Goal: Information Seeking & Learning: Learn about a topic

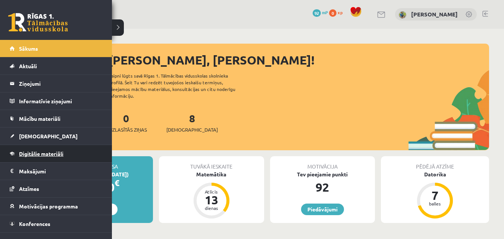
click at [40, 154] on span "Digitālie materiāli" at bounding box center [41, 153] width 44 height 7
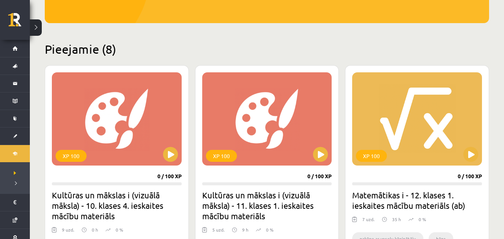
scroll to position [187, 0]
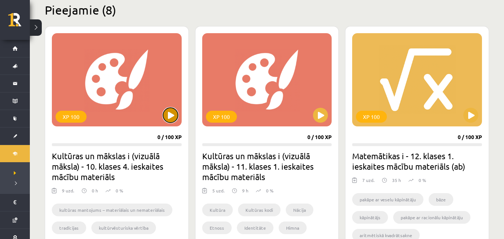
click at [175, 117] on button at bounding box center [170, 115] width 15 height 15
click at [121, 102] on div "XP 100" at bounding box center [117, 79] width 130 height 93
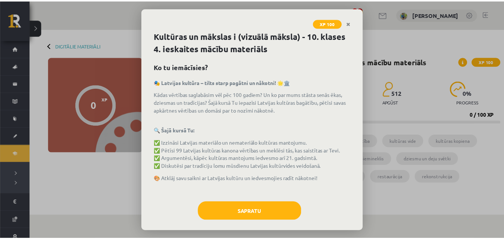
scroll to position [8, 0]
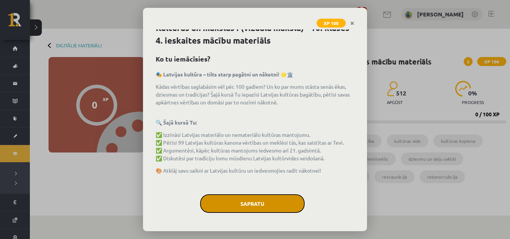
click at [272, 211] on button "Sapratu" at bounding box center [252, 203] width 105 height 19
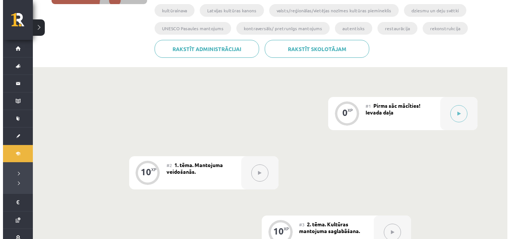
scroll to position [149, 0]
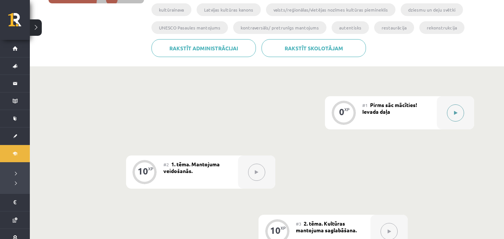
click at [456, 115] on icon at bounding box center [455, 113] width 3 height 4
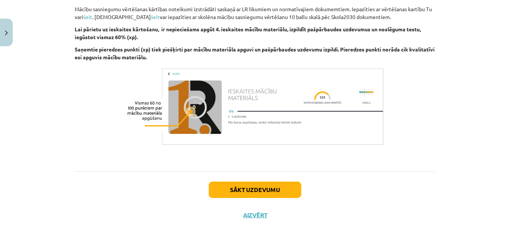
scroll to position [548, 0]
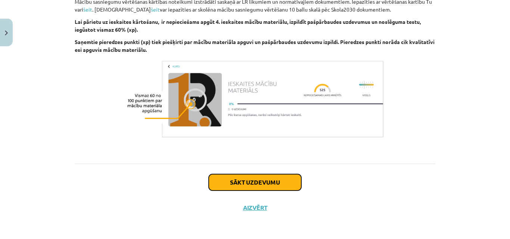
click at [252, 180] on button "Sākt uzdevumu" at bounding box center [255, 182] width 93 height 16
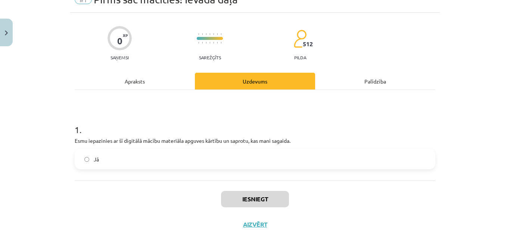
scroll to position [54, 0]
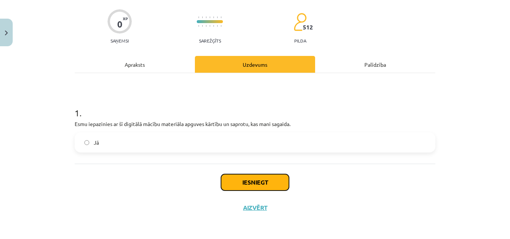
click at [250, 184] on button "Iesniegt" at bounding box center [255, 182] width 68 height 16
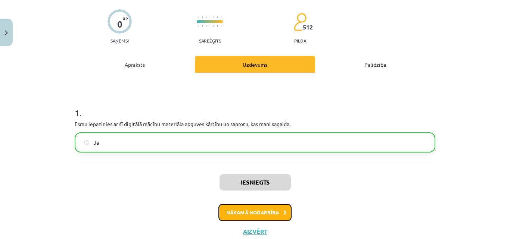
click at [253, 211] on button "Nākamā nodarbība" at bounding box center [254, 212] width 73 height 17
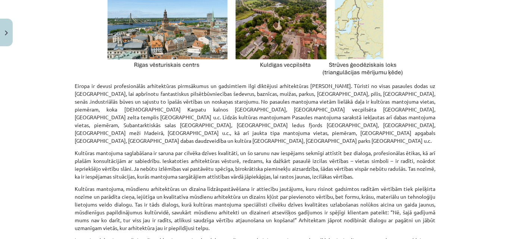
scroll to position [938, 0]
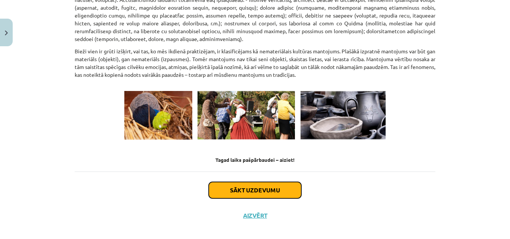
click at [250, 182] on button "Sākt uzdevumu" at bounding box center [255, 190] width 93 height 16
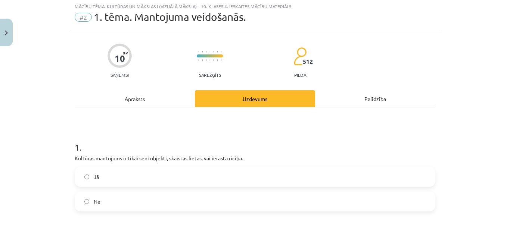
scroll to position [19, 0]
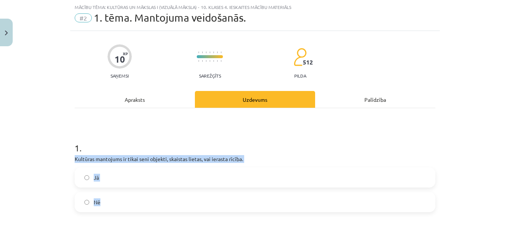
drag, startPoint x: 71, startPoint y: 159, endPoint x: 237, endPoint y: 205, distance: 172.6
copy div "Kultūras mantojums ir tikai seni objekti, skaistas lietas, vai ierasta rīcība. …"
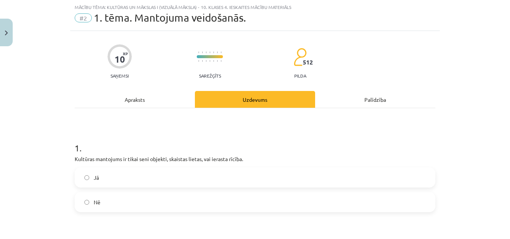
click at [40, 83] on div "Mācību tēma: Kultūras un mākslas i (vizuālā māksla) - 10. klases 4. ieskaites m…" at bounding box center [255, 119] width 510 height 239
click at [124, 205] on label "Nē" at bounding box center [254, 202] width 359 height 19
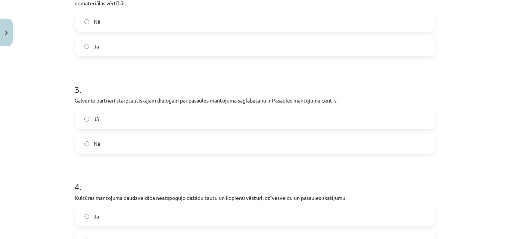
scroll to position [205, 0]
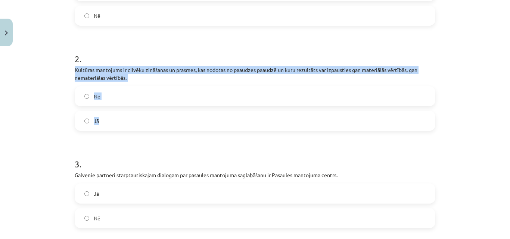
drag, startPoint x: 72, startPoint y: 66, endPoint x: 136, endPoint y: 122, distance: 85.4
click at [135, 122] on div "2 . Kultūras mantojums ir cilvēku zināšanas un prasmes, kas nodotas no paaudzes…" at bounding box center [255, 86] width 361 height 90
copy div "Kultūras mantojums ir cilvēku zināšanas un prasmes, kas nodotas no paaudzes paa…"
click at [108, 124] on label "Jā" at bounding box center [254, 121] width 359 height 19
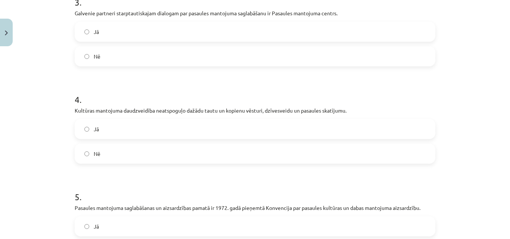
scroll to position [364, 0]
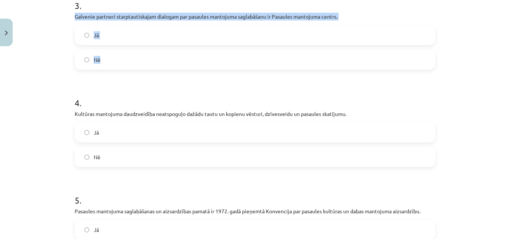
drag, startPoint x: 71, startPoint y: 15, endPoint x: 149, endPoint y: 62, distance: 91.0
click at [149, 65] on div "10 XP Saņemsi Sarežģīts 512 pilda Apraksts Uzdevums Palīdzība 1 . Kultūras mant…" at bounding box center [255, 9] width 370 height 647
copy div "Galvenie partneri starptautiskajam dialogam par pasaules mantojuma saglabāšanu …"
click at [122, 39] on label "Jā" at bounding box center [254, 35] width 359 height 19
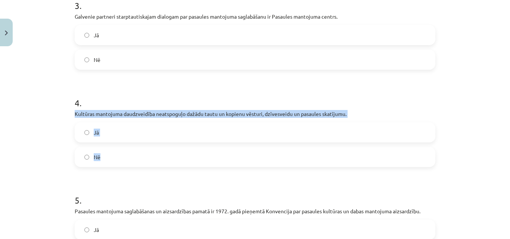
drag, startPoint x: 69, startPoint y: 112, endPoint x: 156, endPoint y: 152, distance: 95.7
click at [155, 153] on div "10 XP Saņemsi Sarežģīts 512 pilda Apraksts Uzdevums Palīdzība 1 . Kultūras mant…" at bounding box center [255, 9] width 370 height 647
copy div "Kultūras mantojuma daudzveidība neatspoguļo dažādu tautu un kopienu vēsturi, dz…"
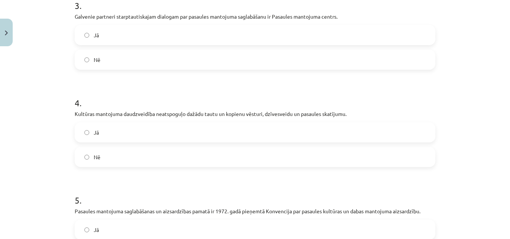
click at [30, 93] on div "Mācību tēma: Kultūras un mākslas i (vizuālā māksla) - 10. klases 4. ieskaites m…" at bounding box center [255, 119] width 510 height 239
click at [123, 156] on label "Nē" at bounding box center [254, 157] width 359 height 19
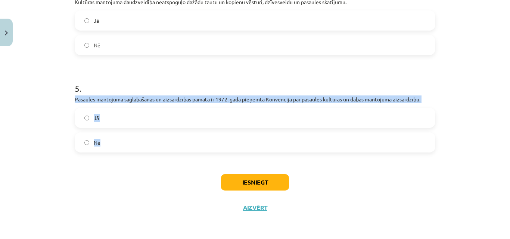
drag, startPoint x: 69, startPoint y: 97, endPoint x: 135, endPoint y: 140, distance: 78.9
copy div "Pasaules mantojuma saglabāšanas un aizsardzības pamatā ir 1972. gadā pieņemtā K…"
click at [132, 115] on label "Jā" at bounding box center [254, 118] width 359 height 19
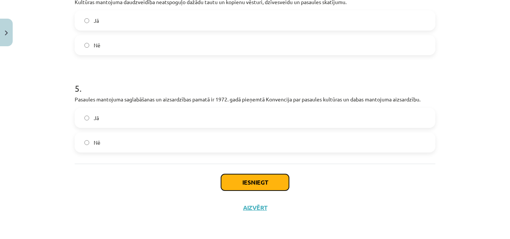
click at [261, 181] on button "Iesniegt" at bounding box center [255, 182] width 68 height 16
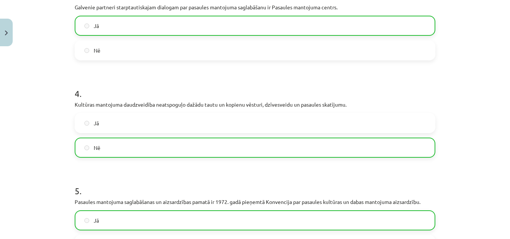
scroll to position [500, 0]
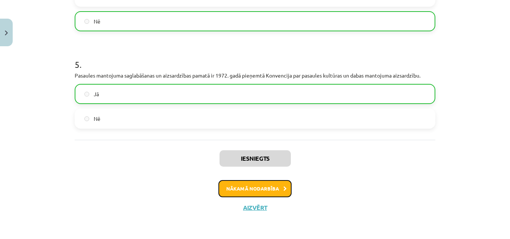
click at [265, 188] on button "Nākamā nodarbība" at bounding box center [254, 188] width 73 height 17
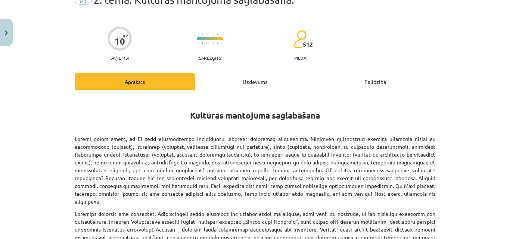
scroll to position [19, 0]
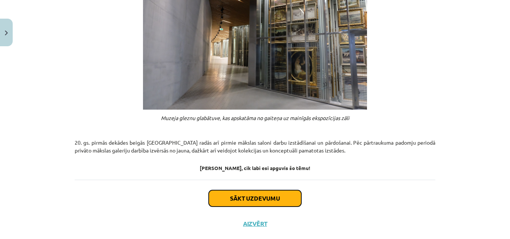
click at [267, 190] on button "Sākt uzdevumu" at bounding box center [255, 198] width 93 height 16
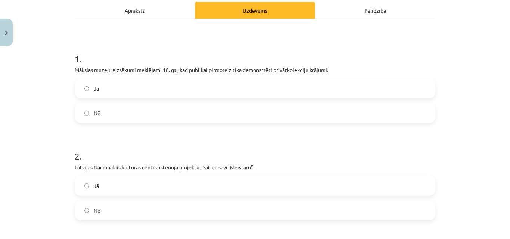
scroll to position [112, 0]
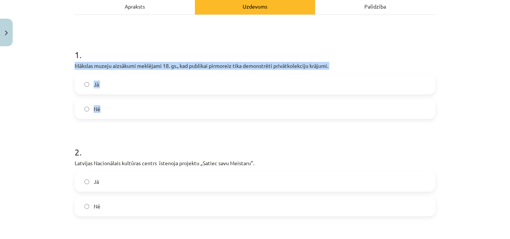
drag, startPoint x: 71, startPoint y: 66, endPoint x: 159, endPoint y: 116, distance: 101.5
copy div "Mākslas muzeju aizsākumi meklējami 18. gs., kad publikai pirmoreiz tika demonst…"
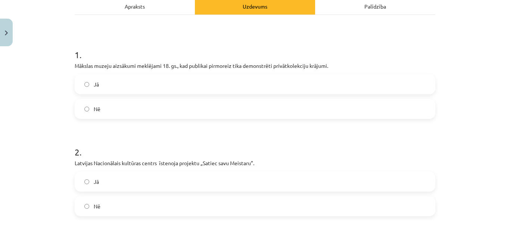
click at [56, 49] on div "Mācību tēma: Kultūras un mākslas i (vizuālā māksla) - 10. klases 4. ieskaites m…" at bounding box center [255, 119] width 510 height 239
click at [160, 86] on label "Jā" at bounding box center [254, 84] width 359 height 19
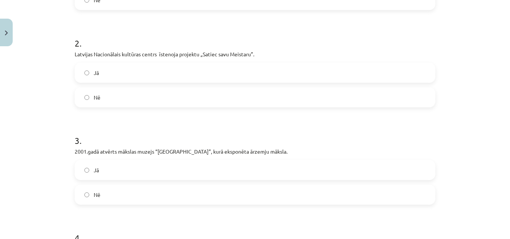
scroll to position [224, 0]
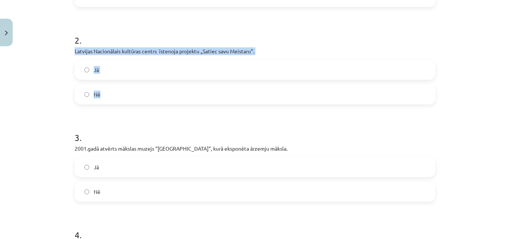
drag, startPoint x: 71, startPoint y: 49, endPoint x: 144, endPoint y: 99, distance: 88.2
click at [144, 99] on div "10 XP Saņemsi Sarežģīts 512 pilda Apraksts Uzdevums Palīdzība 1 . Mākslas muzej…" at bounding box center [255, 145] width 370 height 639
copy div "Latvijas Nacionālais kultūras centrs īstenoja projektu „Satiec savu Meistaru”. …"
click at [120, 72] on label "Jā" at bounding box center [254, 69] width 359 height 19
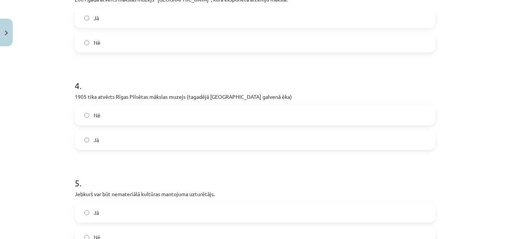
scroll to position [299, 0]
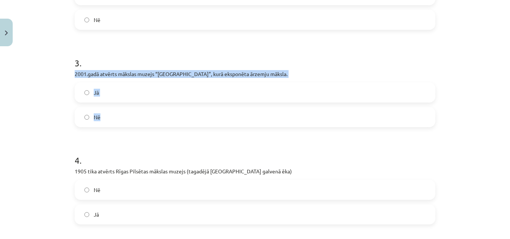
drag, startPoint x: 75, startPoint y: 77, endPoint x: 148, endPoint y: 125, distance: 87.8
click at [148, 125] on div "10 XP Saņemsi Sarežģīts 512 pilda Apraksts Uzdevums Palīdzība 1 . Mākslas muzej…" at bounding box center [255, 70] width 370 height 639
copy div "2001.gadā atvērts mākslas muzejs “Rīgas Birža”, kurā eksponēta ārzemju māksla. …"
click at [21, 86] on div "Mācību tēma: Kultūras un mākslas i (vizuālā māksla) - 10. klases 4. ieskaites m…" at bounding box center [255, 119] width 510 height 239
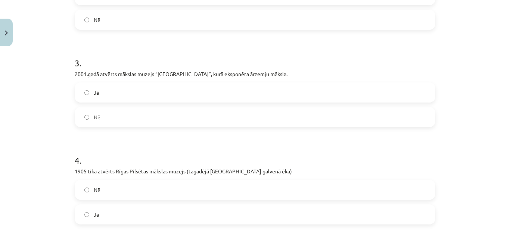
click at [98, 111] on label "Nē" at bounding box center [254, 117] width 359 height 19
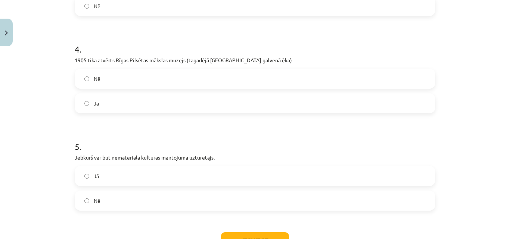
scroll to position [411, 0]
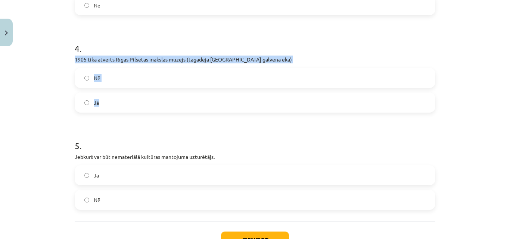
drag, startPoint x: 69, startPoint y: 58, endPoint x: 131, endPoint y: 101, distance: 75.6
copy div "1905 tika atvērts Rīgas Pilsētas mākslas muzejs (tagadējā Latvijas Nacionālā mā…"
click at [46, 49] on div "Mācību tēma: Kultūras un mākslas i (vizuālā māksla) - 10. klases 4. ieskaites m…" at bounding box center [255, 119] width 510 height 239
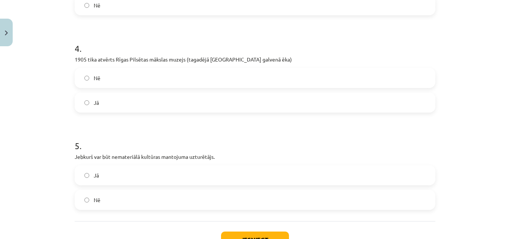
click at [117, 103] on label "Jā" at bounding box center [254, 102] width 359 height 19
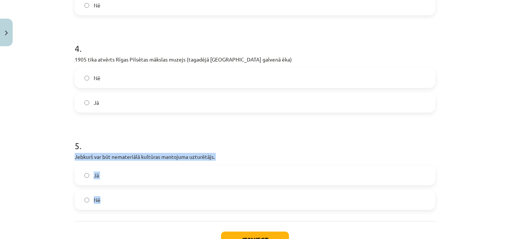
drag, startPoint x: 70, startPoint y: 155, endPoint x: 120, endPoint y: 199, distance: 66.9
copy div "Jebkurš var būt nemateriālā kultūras mantojuma uzturētājs. Jā Nē"
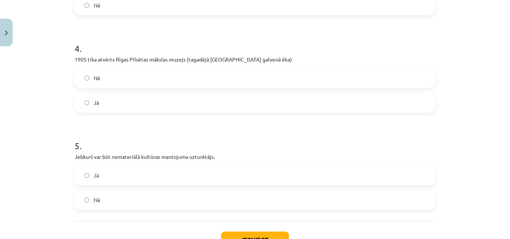
drag, startPoint x: 53, startPoint y: 91, endPoint x: 47, endPoint y: 83, distance: 10.1
click at [53, 91] on div "Mācību tēma: Kultūras un mākslas i (vizuālā māksla) - 10. klases 4. ieskaites m…" at bounding box center [255, 119] width 510 height 239
click at [159, 177] on label "Jā" at bounding box center [254, 175] width 359 height 19
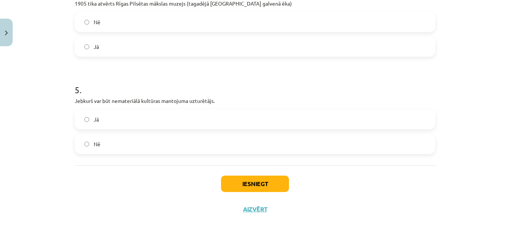
scroll to position [468, 0]
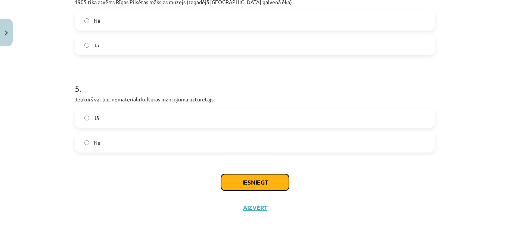
click at [261, 184] on button "Iesniegt" at bounding box center [255, 182] width 68 height 16
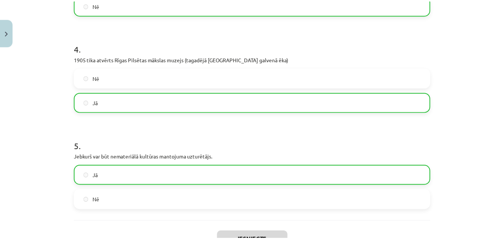
scroll to position [492, 0]
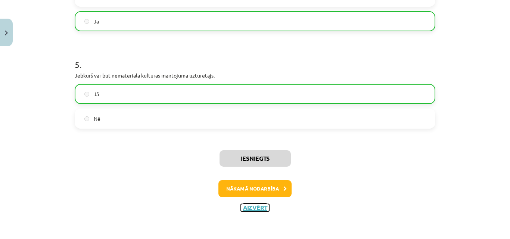
click at [245, 208] on button "Aizvērt" at bounding box center [255, 207] width 28 height 7
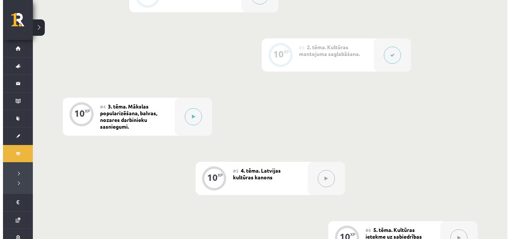
scroll to position [322, 0]
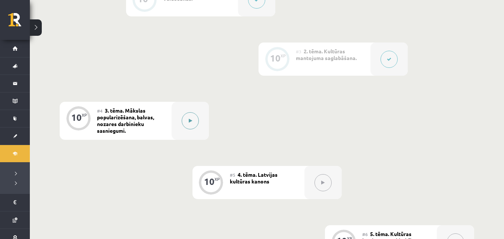
click at [193, 118] on button at bounding box center [190, 120] width 17 height 17
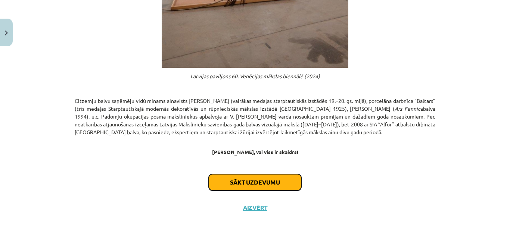
click at [240, 187] on button "Sākt uzdevumu" at bounding box center [255, 182] width 93 height 16
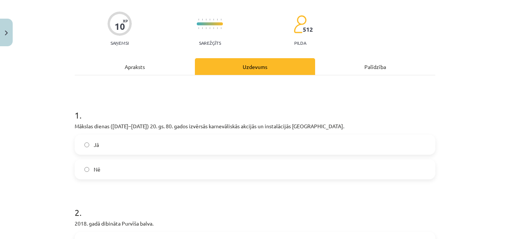
scroll to position [19, 0]
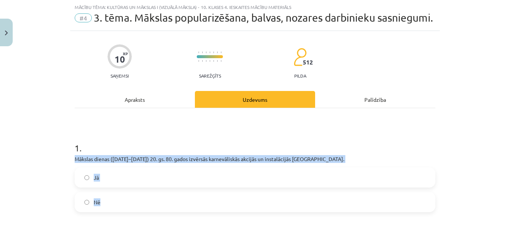
drag, startPoint x: 68, startPoint y: 174, endPoint x: 209, endPoint y: 222, distance: 149.8
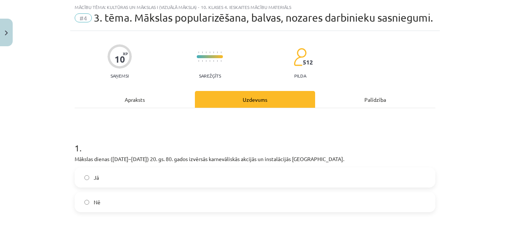
click at [106, 152] on h1 "1 ." at bounding box center [255, 141] width 361 height 23
click at [102, 187] on label "Jā" at bounding box center [254, 177] width 359 height 19
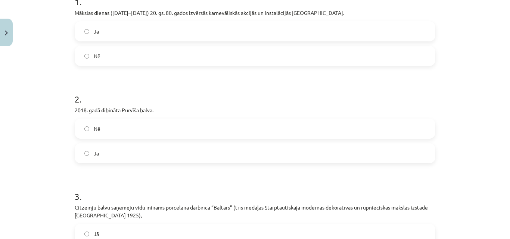
scroll to position [168, 0]
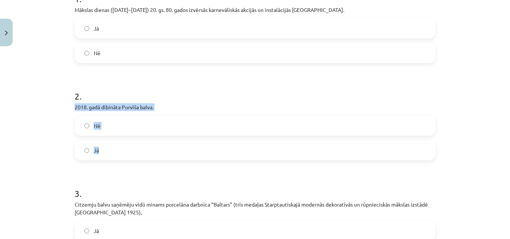
drag, startPoint x: 72, startPoint y: 118, endPoint x: 126, endPoint y: 163, distance: 70.3
click at [126, 161] on div "2 . 2018. gadā dibināta Purvīša balva. Nē Jā" at bounding box center [255, 119] width 361 height 82
click at [38, 118] on div "Mācību tēma: Kultūras un mākslas i (vizuālā māksla) - 10. klases 4. ieskaites m…" at bounding box center [255, 119] width 510 height 239
click at [115, 135] on label "Nē" at bounding box center [254, 125] width 359 height 19
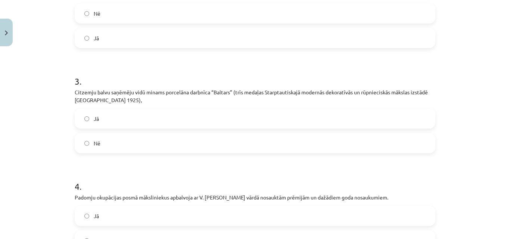
scroll to position [317, 0]
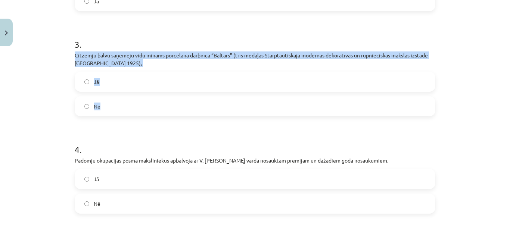
drag, startPoint x: 69, startPoint y: 65, endPoint x: 119, endPoint y: 122, distance: 76.0
click at [119, 122] on div "10 XP Saņemsi Sarežģīts 512 pilda Apraksts Uzdevums Palīdzība 1 . Mākslas diena…" at bounding box center [255, 55] width 370 height 647
click at [45, 90] on div "Mācību tēma: Kultūras un mākslas i (vizuālā māksla) - 10. klases 4. ieskaites m…" at bounding box center [255, 119] width 510 height 239
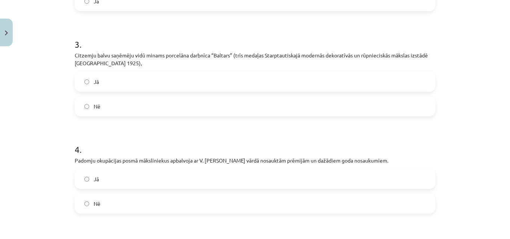
click at [101, 91] on label "Jā" at bounding box center [254, 81] width 359 height 19
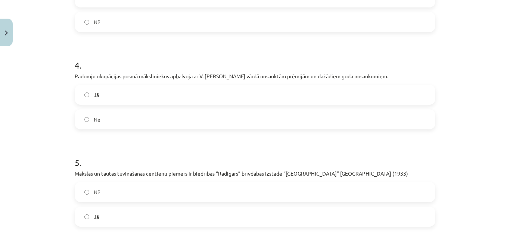
scroll to position [429, 0]
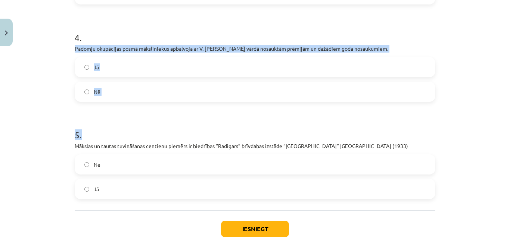
drag, startPoint x: 68, startPoint y: 57, endPoint x: 141, endPoint y: 116, distance: 93.4
click at [45, 87] on div "Mācību tēma: Kultūras un mākslas i (vizuālā māksla) - 10. klases 4. ieskaites m…" at bounding box center [255, 119] width 510 height 239
drag, startPoint x: 67, startPoint y: 59, endPoint x: 144, endPoint y: 105, distance: 89.4
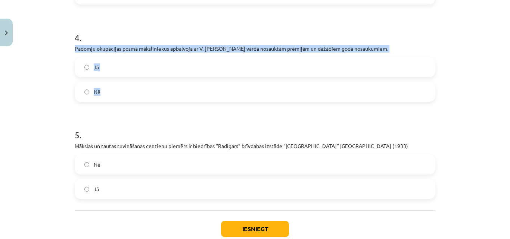
click at [122, 77] on label "Jā" at bounding box center [254, 67] width 359 height 19
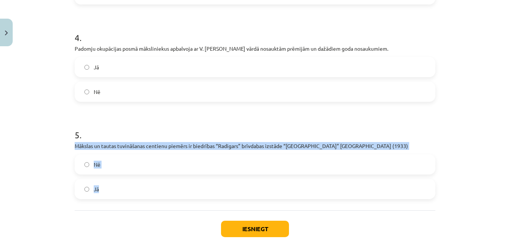
drag, startPoint x: 84, startPoint y: 156, endPoint x: 281, endPoint y: 202, distance: 202.4
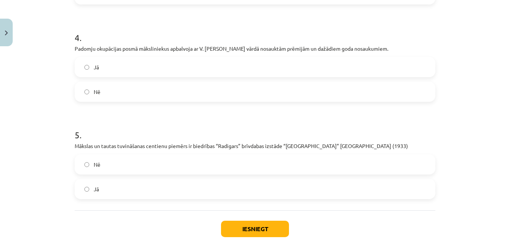
click at [38, 112] on div "Mācību tēma: Kultūras un mākslas i (vizuālā māksla) - 10. klases 4. ieskaites m…" at bounding box center [255, 119] width 510 height 239
click at [112, 197] on label "Jā" at bounding box center [254, 189] width 359 height 19
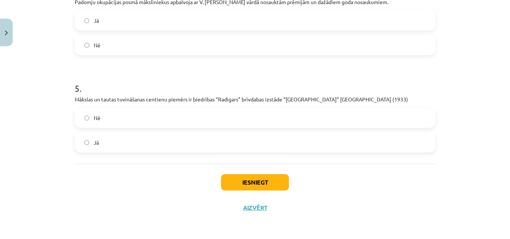
scroll to position [488, 0]
click at [271, 179] on button "Iesniegt" at bounding box center [255, 182] width 68 height 16
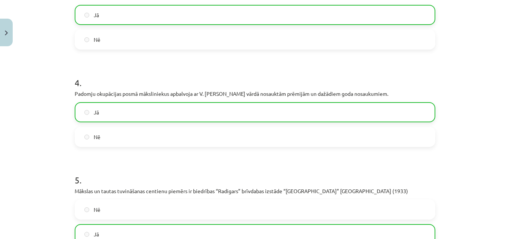
scroll to position [512, 0]
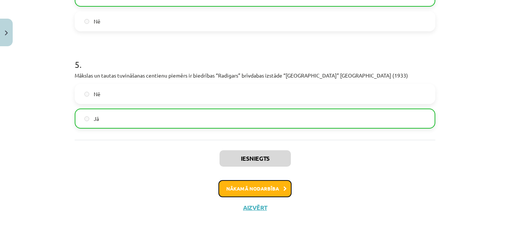
click at [248, 188] on button "Nākamā nodarbība" at bounding box center [254, 188] width 73 height 17
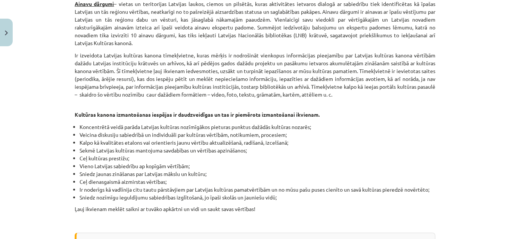
scroll to position [2161, 0]
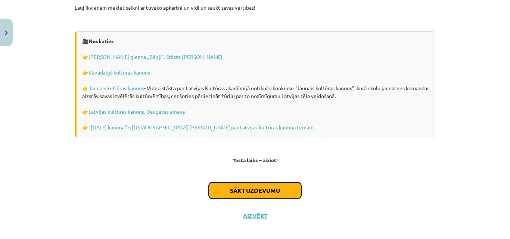
click at [267, 183] on button "Sākt uzdevumu" at bounding box center [255, 191] width 93 height 16
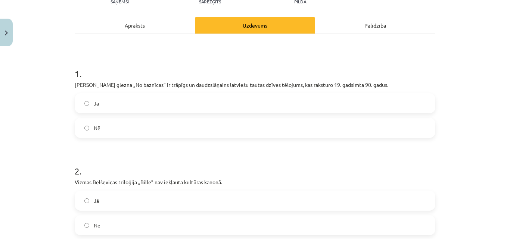
scroll to position [93, 0]
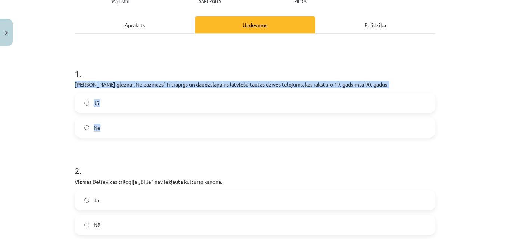
drag, startPoint x: 70, startPoint y: 79, endPoint x: 116, endPoint y: 129, distance: 67.6
click at [138, 105] on label "Jā" at bounding box center [254, 103] width 359 height 19
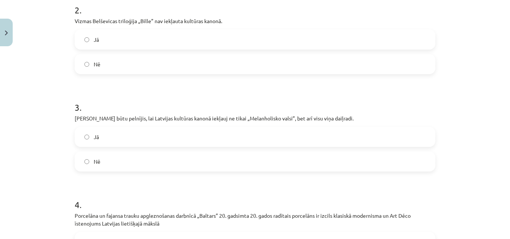
scroll to position [243, 0]
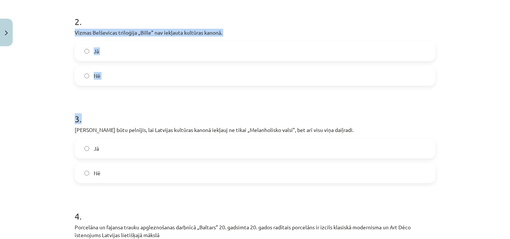
drag, startPoint x: 87, startPoint y: 34, endPoint x: 144, endPoint y: 94, distance: 83.2
click at [144, 94] on div "10 XP Saņemsi Sarežģīts 512 pilda Apraksts Uzdevums Palīdzība 1 . Jaņa Rozentāl…" at bounding box center [255, 130] width 370 height 647
click at [31, 55] on div "Mācību tēma: Kultūras un mākslas i (vizuālā māksla) - 10. klases 4. ieskaites m…" at bounding box center [255, 119] width 510 height 239
drag, startPoint x: 69, startPoint y: 29, endPoint x: 119, endPoint y: 74, distance: 67.5
click at [119, 74] on div "10 XP Saņemsi Sarežģīts 512 pilda Apraksts Uzdevums Palīdzība 1 . Jaņa Rozentāl…" at bounding box center [255, 130] width 370 height 647
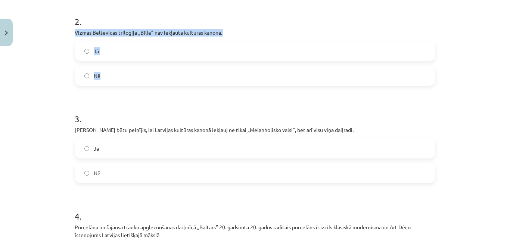
click at [37, 46] on div "Mācību tēma: Kultūras un mākslas i (vizuālā māksla) - 10. klases 4. ieskaites m…" at bounding box center [255, 119] width 510 height 239
click at [163, 80] on label "Nē" at bounding box center [254, 75] width 359 height 19
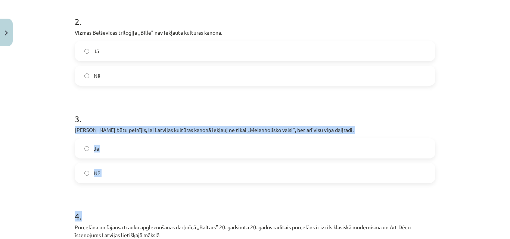
drag, startPoint x: 71, startPoint y: 130, endPoint x: 156, endPoint y: 184, distance: 101.3
click at [156, 184] on div "10 XP Saņemsi Sarežģīts 512 pilda Apraksts Uzdevums Palīdzība 1 . Jaņa Rozentāl…" at bounding box center [255, 130] width 370 height 647
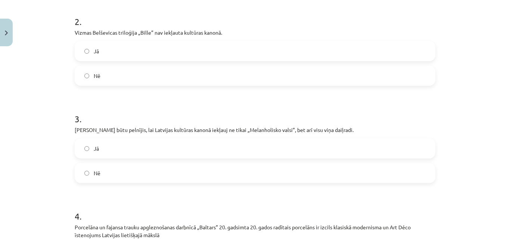
click at [41, 83] on div "Mācību tēma: Kultūras un mākslas i (vizuālā māksla) - 10. klases 4. ieskaites m…" at bounding box center [255, 119] width 510 height 239
click at [113, 154] on label "Jā" at bounding box center [254, 148] width 359 height 19
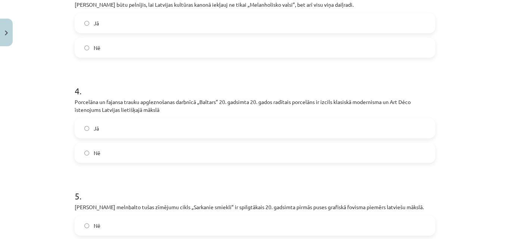
scroll to position [392, 0]
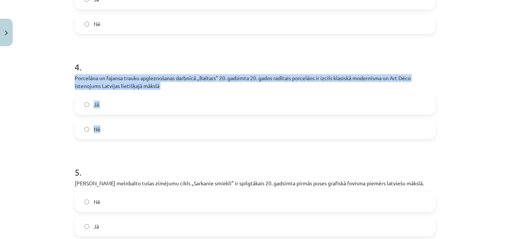
drag, startPoint x: 72, startPoint y: 75, endPoint x: 164, endPoint y: 130, distance: 107.3
click at [164, 130] on div "4 . Porcelāna un fajansa trauku apgleznošanas darbnīcā „Baltars” 20. gadsimta 2…" at bounding box center [255, 94] width 361 height 90
click at [57, 93] on div "Mācību tēma: Kultūras un mākslas i (vizuālā māksla) - 10. klases 4. ieskaites m…" at bounding box center [255, 119] width 510 height 239
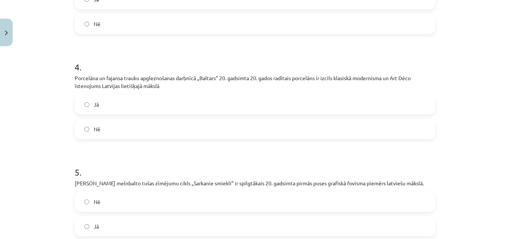
click at [152, 103] on label "Jā" at bounding box center [254, 104] width 359 height 19
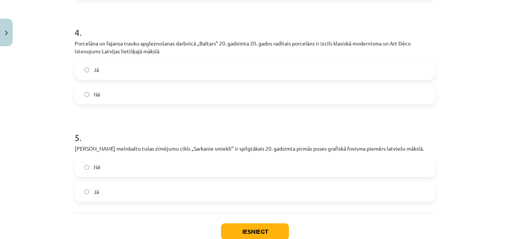
scroll to position [467, 0]
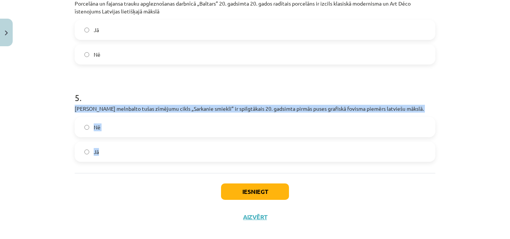
drag, startPoint x: 72, startPoint y: 106, endPoint x: 148, endPoint y: 153, distance: 89.6
click at [148, 153] on div "5 . Kārļa Padega melnbalto tušas zīmējumu cikls „Sarkanie smiekli” ir spilgtāka…" at bounding box center [255, 121] width 361 height 82
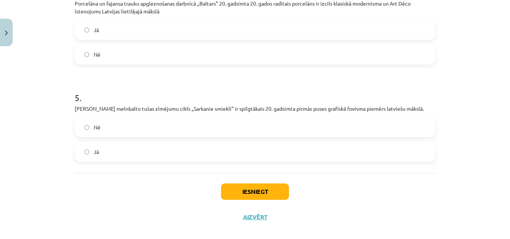
drag, startPoint x: 45, startPoint y: 92, endPoint x: 89, endPoint y: 44, distance: 65.5
click at [45, 91] on div "Mācību tēma: Kultūras un mākslas i (vizuālā māksla) - 10. klases 4. ieskaites m…" at bounding box center [255, 119] width 510 height 239
click at [130, 152] on label "Jā" at bounding box center [254, 152] width 359 height 19
click at [265, 189] on button "Iesniegt" at bounding box center [255, 192] width 68 height 16
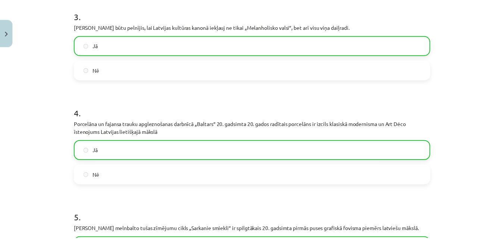
scroll to position [500, 0]
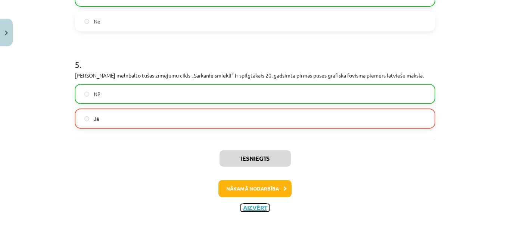
click at [251, 209] on button "Aizvērt" at bounding box center [255, 207] width 28 height 7
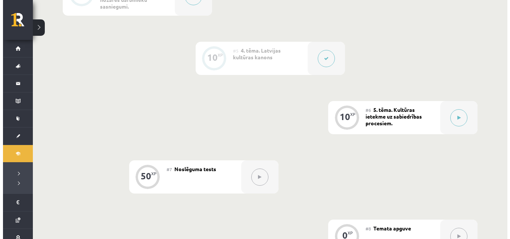
scroll to position [442, 0]
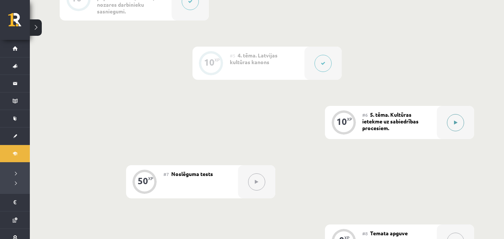
click at [461, 118] on button at bounding box center [455, 122] width 17 height 17
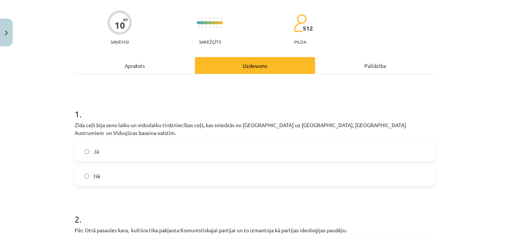
scroll to position [19, 0]
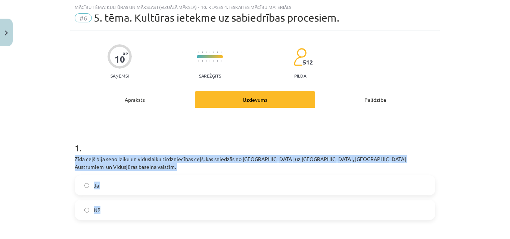
drag, startPoint x: 82, startPoint y: 159, endPoint x: 129, endPoint y: 198, distance: 60.7
click at [103, 179] on label "Jā" at bounding box center [254, 185] width 359 height 19
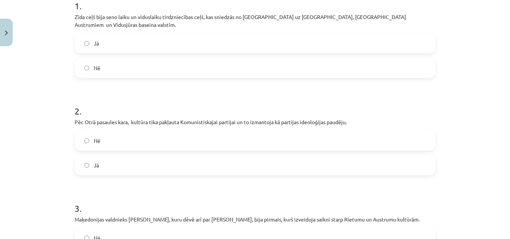
scroll to position [168, 0]
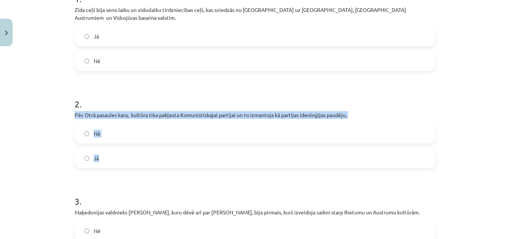
drag, startPoint x: 70, startPoint y: 107, endPoint x: 113, endPoint y: 151, distance: 61.2
click at [113, 151] on div "10 XP Saņemsi Sarežģīts 512 pilda Apraksts Uzdevums Palīdzība 1 . Zīda ceļš bij…" at bounding box center [255, 205] width 370 height 647
click at [41, 81] on div "Mācību tēma: Kultūras un mākslas i (vizuālā māksla) - 10. klases 4. ieskaites m…" at bounding box center [255, 119] width 510 height 239
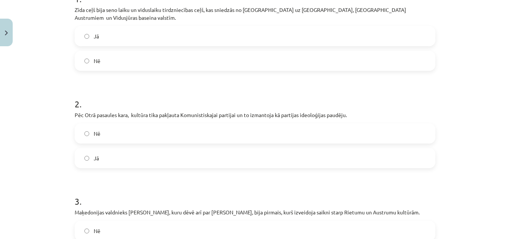
click at [115, 149] on label "Jā" at bounding box center [254, 158] width 359 height 19
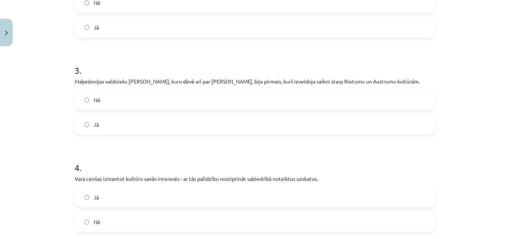
scroll to position [317, 0]
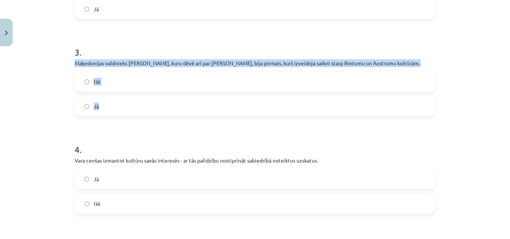
drag, startPoint x: 70, startPoint y: 52, endPoint x: 152, endPoint y: 104, distance: 97.3
click at [152, 104] on div "10 XP Saņemsi Sarežģīts 512 pilda Apraksts Uzdevums Palīdzība 1 . Zīda ceļš bij…" at bounding box center [255, 55] width 370 height 647
click at [47, 80] on div "Mācību tēma: Kultūras un mākslas i (vizuālā māksla) - 10. klases 4. ieskaites m…" at bounding box center [255, 119] width 510 height 239
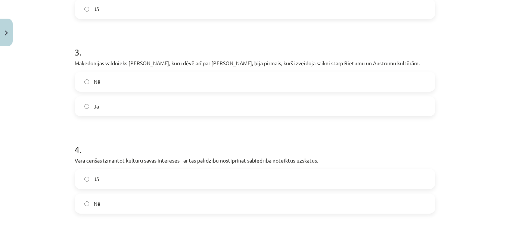
click at [135, 97] on label "Jā" at bounding box center [254, 106] width 359 height 19
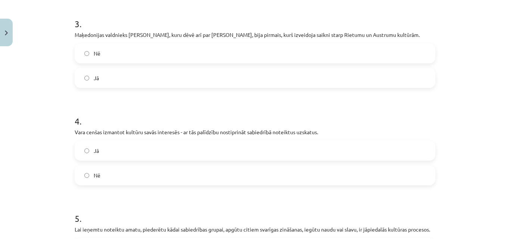
scroll to position [429, 0]
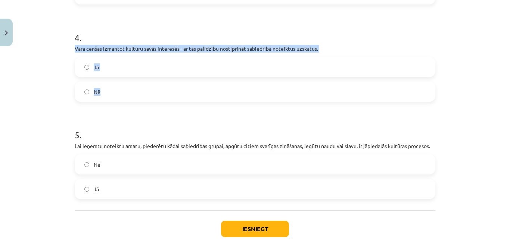
drag, startPoint x: 80, startPoint y: 39, endPoint x: 135, endPoint y: 92, distance: 76.3
click at [135, 92] on div "4 . Vara cenšas izmantot kultūru savās interesēs - ar tās palīdzību nostiprināt…" at bounding box center [255, 60] width 361 height 82
click at [49, 57] on div "Mācību tēma: Kultūras un mākslas i (vizuālā māksla) - 10. klases 4. ieskaites m…" at bounding box center [255, 119] width 510 height 239
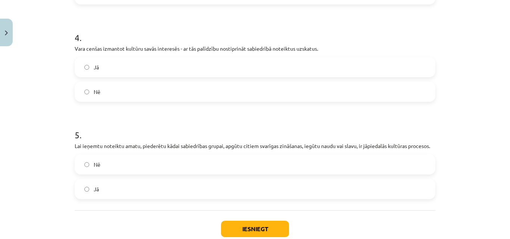
click at [127, 58] on label "Jā" at bounding box center [254, 67] width 359 height 19
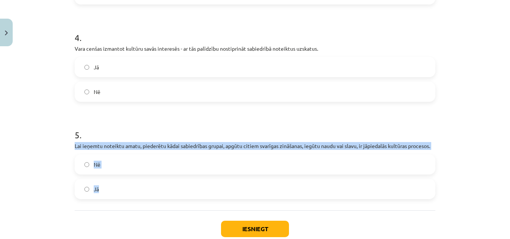
drag, startPoint x: 66, startPoint y: 138, endPoint x: 157, endPoint y: 169, distance: 96.1
click at [155, 181] on div "Mācību tēma: Kultūras un mākslas i (vizuālā māksla) - 10. klases 4. ieskaites m…" at bounding box center [255, 119] width 510 height 239
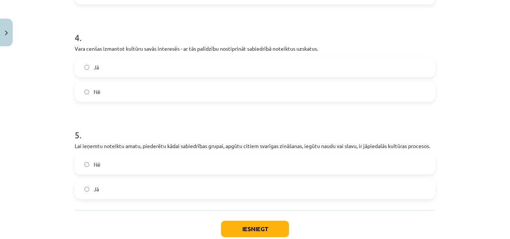
drag, startPoint x: 23, startPoint y: 97, endPoint x: 46, endPoint y: 77, distance: 30.4
click at [23, 97] on div "Mācību tēma: Kultūras un mākslas i (vizuālā māksla) - 10. klases 4. ieskaites m…" at bounding box center [255, 119] width 510 height 239
click at [147, 157] on label "Nē" at bounding box center [254, 164] width 359 height 19
click at [244, 221] on button "Iesniegt" at bounding box center [255, 229] width 68 height 16
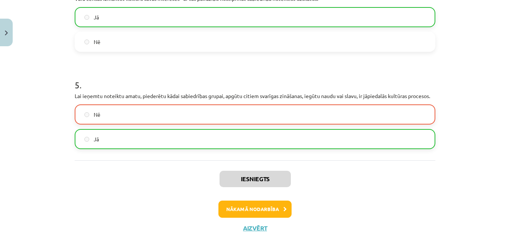
scroll to position [492, 0]
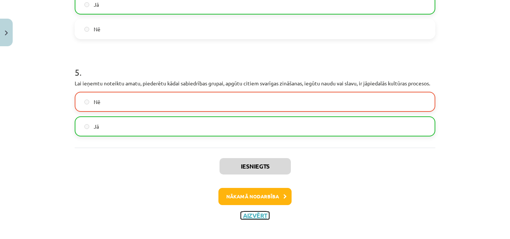
click at [256, 212] on button "Aizvērt" at bounding box center [255, 215] width 28 height 7
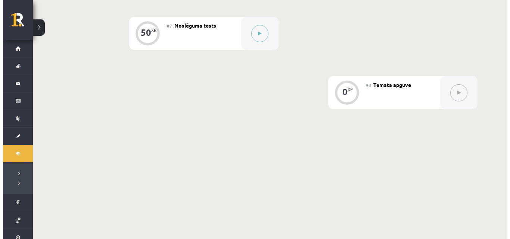
scroll to position [591, 0]
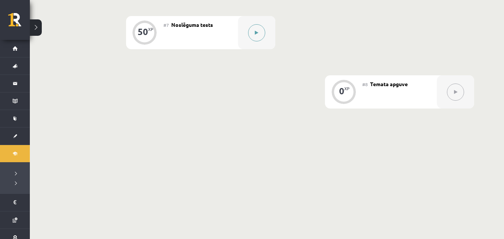
click at [260, 32] on button at bounding box center [256, 32] width 17 height 17
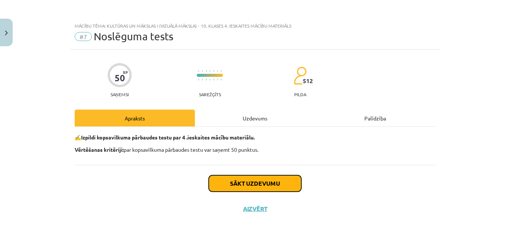
click at [264, 182] on button "Sākt uzdevumu" at bounding box center [255, 183] width 93 height 16
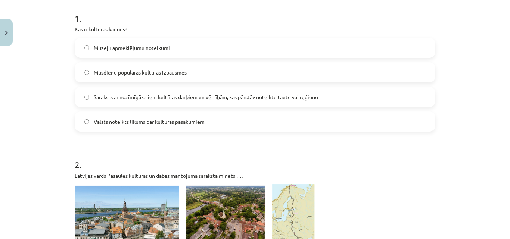
scroll to position [149, 0]
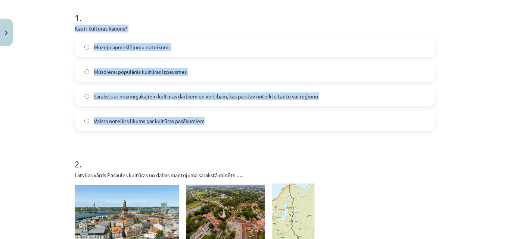
drag, startPoint x: 71, startPoint y: 26, endPoint x: 205, endPoint y: 130, distance: 169.3
click at [32, 93] on div "Mācību tēma: Kultūras un mākslas i (vizuālā māksla) - 10. klases 4. ieskaites m…" at bounding box center [255, 119] width 510 height 239
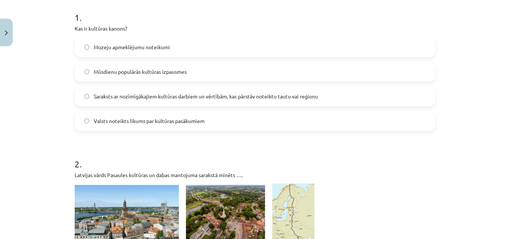
click at [116, 88] on label "Saraksts ar nozīmīgākajiem kultūras darbiem un vērtībām, kas pārstāv noteiktu t…" at bounding box center [254, 96] width 359 height 19
click at [94, 98] on span "Saraksts ar nozīmīgākajiem kultūras darbiem un vērtībām, kas pārstāv noteiktu t…" at bounding box center [206, 97] width 224 height 8
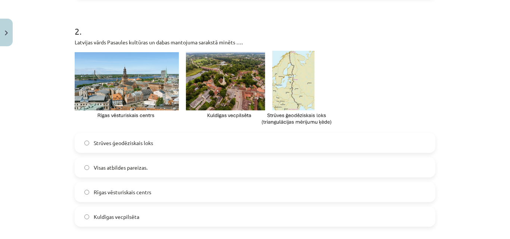
scroll to position [299, 0]
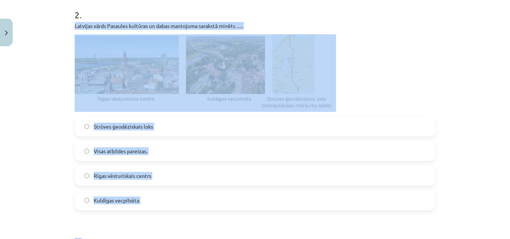
drag, startPoint x: 71, startPoint y: 23, endPoint x: 255, endPoint y: 211, distance: 263.4
click at [35, 119] on div "Mācību tēma: Kultūras un mākslas i (vizuālā māksla) - 10. klases 4. ieskaites m…" at bounding box center [255, 119] width 510 height 239
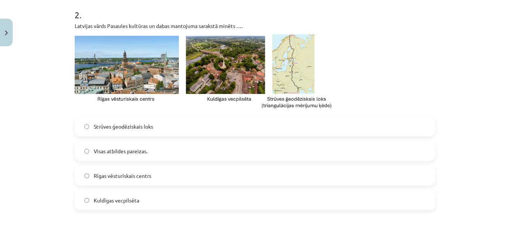
click at [112, 143] on label "Visas atbildes pareizas." at bounding box center [254, 151] width 359 height 19
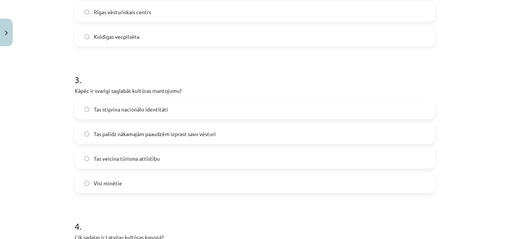
scroll to position [485, 0]
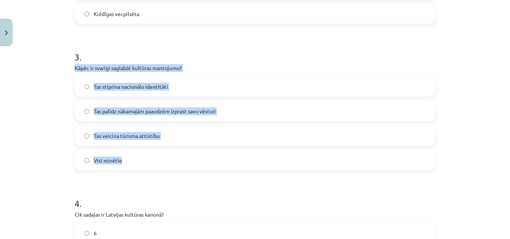
drag, startPoint x: 70, startPoint y: 67, endPoint x: 196, endPoint y: 169, distance: 162.2
click at [52, 79] on div "Mācību tēma: Kultūras un mākslas i (vizuālā māksla) - 10. klases 4. ieskaites m…" at bounding box center [255, 119] width 510 height 239
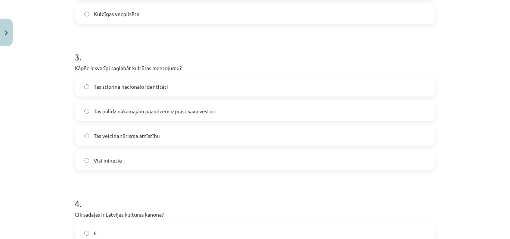
click at [124, 159] on label "Visi minētie" at bounding box center [254, 160] width 359 height 19
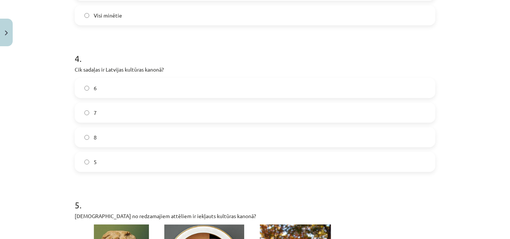
scroll to position [633, 0]
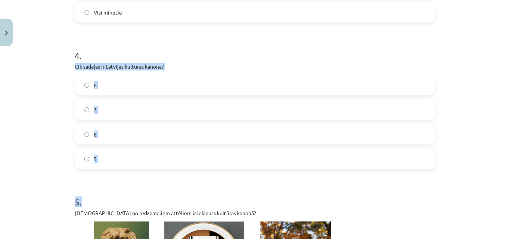
drag, startPoint x: 69, startPoint y: 65, endPoint x: 165, endPoint y: 170, distance: 142.1
click at [49, 69] on div "Mācību tēma: Kultūras un mākslas i (vizuālā māksla) - 10. klases 4. ieskaites m…" at bounding box center [255, 119] width 510 height 239
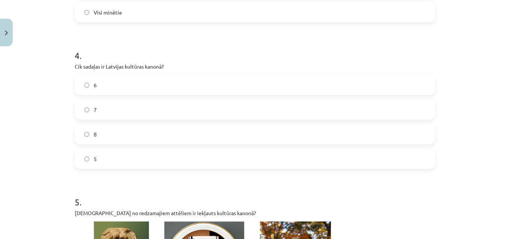
click at [109, 111] on label "7" at bounding box center [254, 109] width 359 height 19
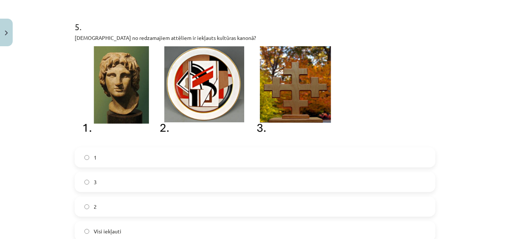
scroll to position [820, 0]
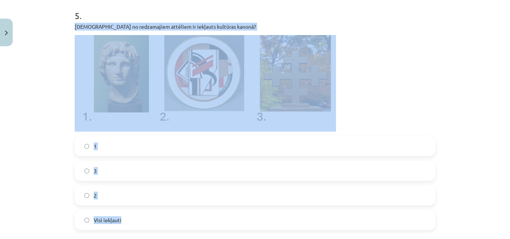
drag, startPoint x: 72, startPoint y: 27, endPoint x: 254, endPoint y: 219, distance: 265.1
click at [254, 219] on div "5 . Kurš no redzamajiem attēliem ir iekļauts kultūras kanonā? 1 3 2 Visi iekļau…" at bounding box center [255, 113] width 361 height 233
click at [54, 128] on div "Mācību tēma: Kultūras un mākslas i (vizuālā māksla) - 10. klases 4. ieskaites m…" at bounding box center [255, 119] width 510 height 239
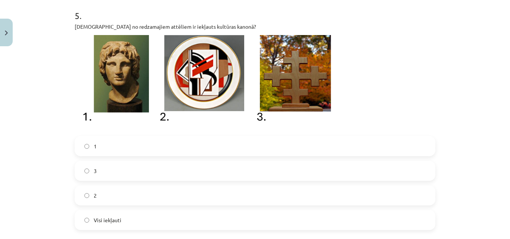
drag, startPoint x: 194, startPoint y: 83, endPoint x: 190, endPoint y: 85, distance: 5.2
click at [39, 51] on div "Mācību tēma: Kultūras un mākslas i (vizuālā māksla) - 10. klases 4. ieskaites m…" at bounding box center [255, 119] width 510 height 239
click at [112, 147] on label "1" at bounding box center [254, 146] width 359 height 19
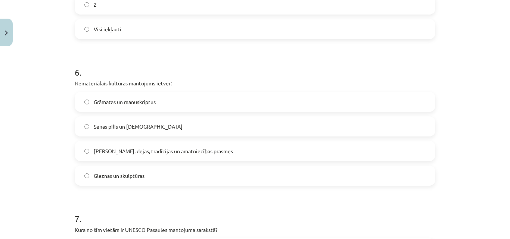
scroll to position [1044, 0]
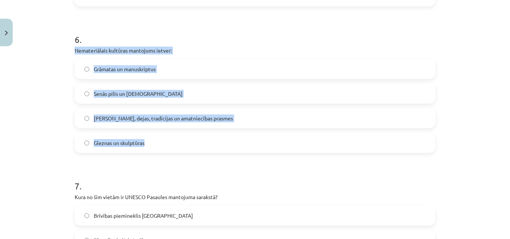
drag, startPoint x: 71, startPoint y: 49, endPoint x: 181, endPoint y: 140, distance: 143.1
click at [28, 57] on div "Mācību tēma: Kultūras un mākslas i (vizuālā māksla) - 10. klases 4. ieskaites m…" at bounding box center [255, 119] width 510 height 239
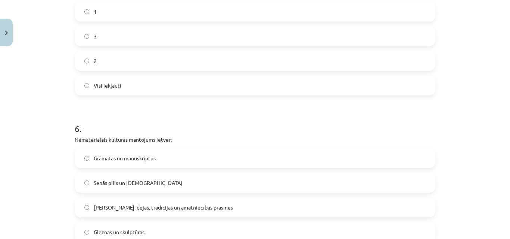
scroll to position [1007, 0]
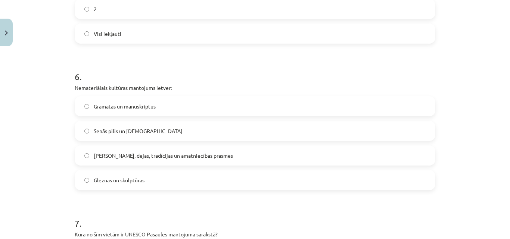
click at [121, 157] on span "Dziesmas, dejas, tradīcijas un amatniecības prasmes" at bounding box center [163, 156] width 139 height 8
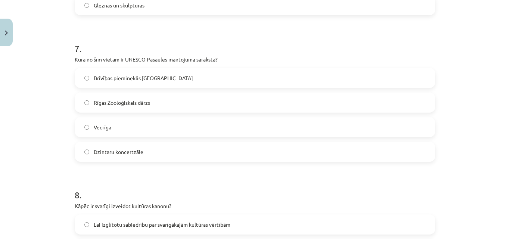
scroll to position [1193, 0]
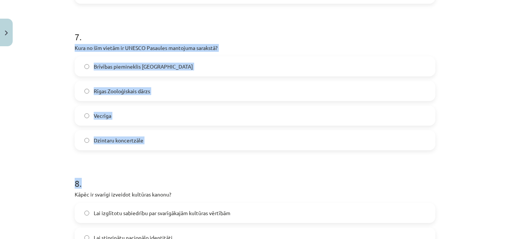
drag, startPoint x: 90, startPoint y: 49, endPoint x: 180, endPoint y: 151, distance: 136.5
click at [46, 65] on div "Mācību tēma: Kultūras un mākslas i (vizuālā māksla) - 10. klases 4. ieskaites m…" at bounding box center [255, 119] width 510 height 239
drag, startPoint x: 69, startPoint y: 45, endPoint x: 153, endPoint y: 94, distance: 96.9
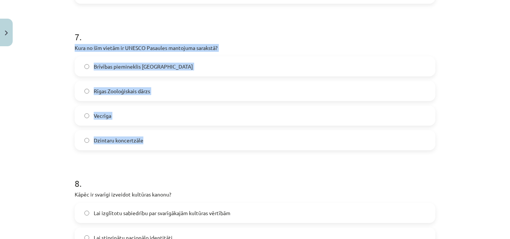
click at [42, 77] on div "Mācību tēma: Kultūras un mākslas i (vizuālā māksla) - 10. klases 4. ieskaites m…" at bounding box center [255, 119] width 510 height 239
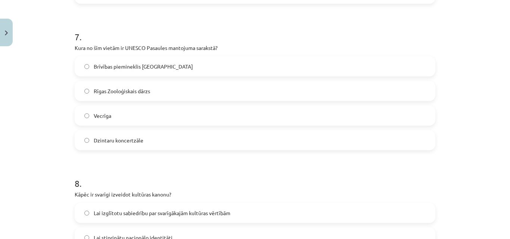
click at [137, 121] on label "Vecrīga" at bounding box center [254, 115] width 359 height 19
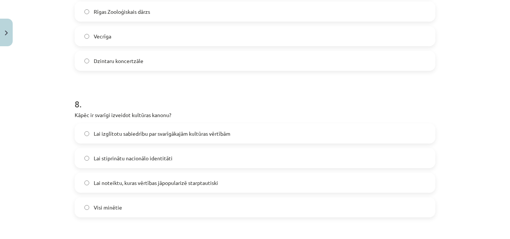
scroll to position [1343, 0]
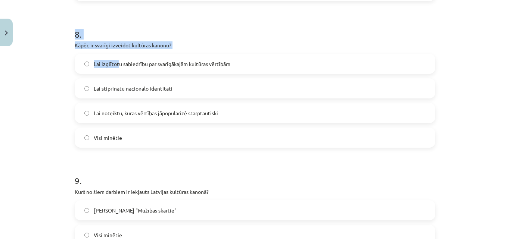
drag, startPoint x: 67, startPoint y: 39, endPoint x: 115, endPoint y: 57, distance: 51.0
click at [49, 46] on div "Mācību tēma: Kultūras un mākslas i (vizuālā māksla) - 10. klases 4. ieskaites m…" at bounding box center [255, 119] width 510 height 239
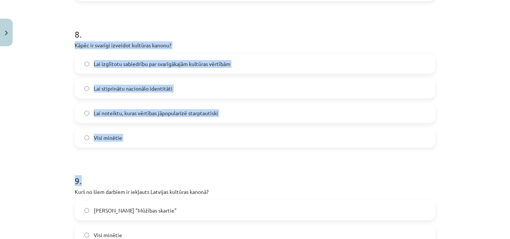
drag, startPoint x: 94, startPoint y: 46, endPoint x: 197, endPoint y: 155, distance: 150.5
click at [35, 67] on div "Mācību tēma: Kultūras un mākslas i (vizuālā māksla) - 10. klases 4. ieskaites m…" at bounding box center [255, 119] width 510 height 239
drag, startPoint x: 72, startPoint y: 44, endPoint x: 152, endPoint y: 136, distance: 122.2
click at [152, 138] on div "8 . Kāpēc ir svarīgi izveidot kultūras kanonu? Lai izglītotu sabiedrību par sva…" at bounding box center [255, 82] width 361 height 132
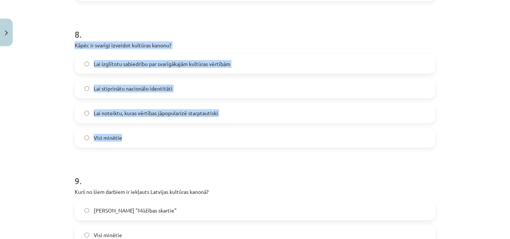
click at [57, 127] on div "Mācību tēma: Kultūras un mākslas i (vizuālā māksla) - 10. klases 4. ieskaites m…" at bounding box center [255, 119] width 510 height 239
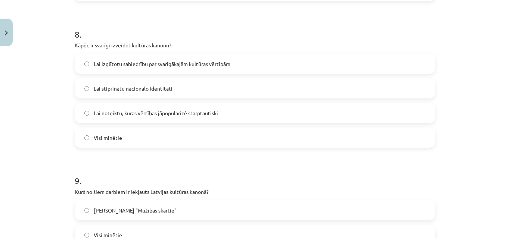
click at [106, 140] on span "Visi minētie" at bounding box center [108, 138] width 28 height 8
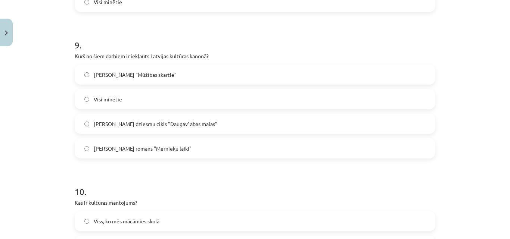
scroll to position [1491, 0]
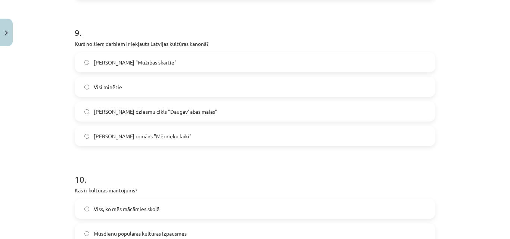
drag, startPoint x: 70, startPoint y: 42, endPoint x: 206, endPoint y: 146, distance: 171.5
click at [52, 50] on div "Mācību tēma: Kultūras un mākslas i (vizuālā māksla) - 10. klases 4. ieskaites m…" at bounding box center [255, 119] width 510 height 239
click at [113, 91] on span "Visi minētie" at bounding box center [108, 87] width 28 height 8
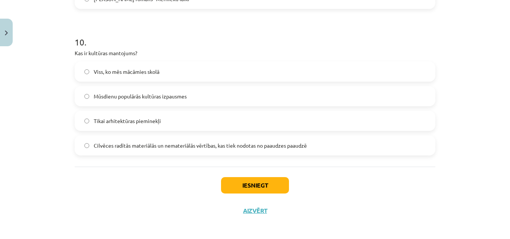
scroll to position [1631, 0]
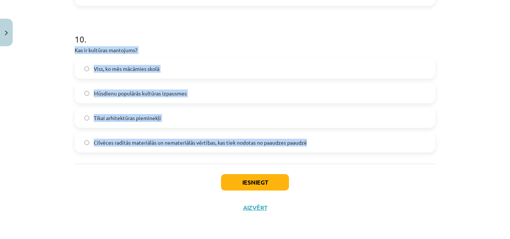
drag, startPoint x: 70, startPoint y: 49, endPoint x: 337, endPoint y: 159, distance: 288.7
click at [37, 120] on div "Mācību tēma: Kultūras un mākslas i (vizuālā māksla) - 10. klases 4. ieskaites m…" at bounding box center [255, 119] width 510 height 239
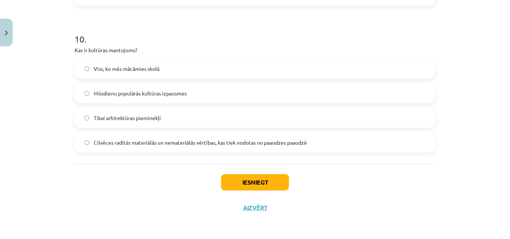
click at [89, 140] on label "Cilvēces radītās materiālās un nemateriālās vērtības, kas tiek nodotas no paaud…" at bounding box center [254, 142] width 359 height 19
click at [258, 181] on button "Iesniegt" at bounding box center [255, 182] width 68 height 16
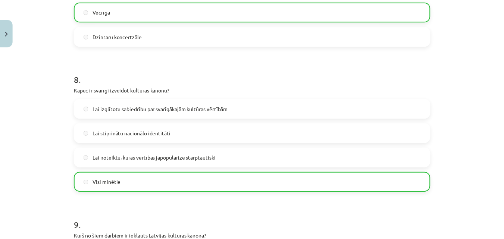
scroll to position [1655, 0]
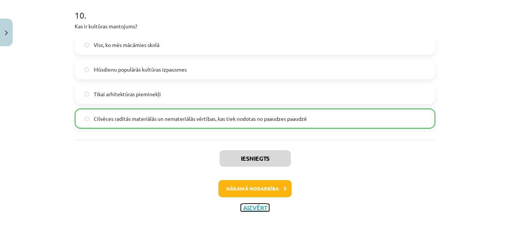
click at [249, 205] on button "Aizvērt" at bounding box center [255, 207] width 28 height 7
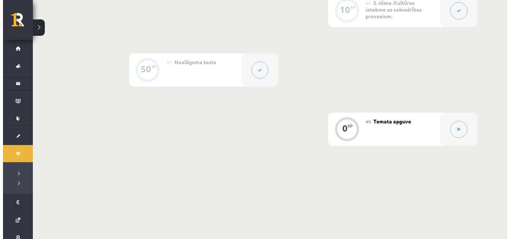
scroll to position [591, 0]
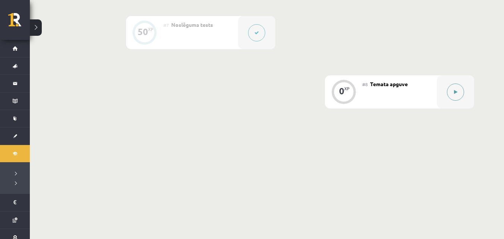
click at [454, 88] on button at bounding box center [455, 92] width 17 height 17
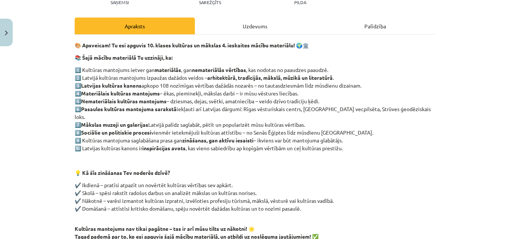
scroll to position [172, 0]
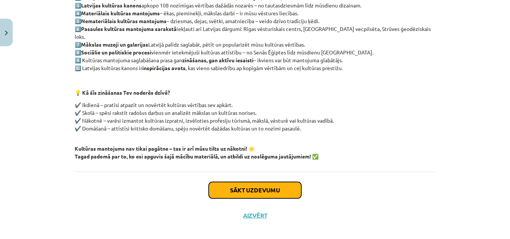
click at [256, 183] on button "Sākt uzdevumu" at bounding box center [255, 190] width 93 height 16
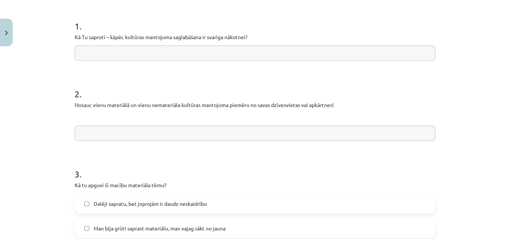
scroll to position [168, 0]
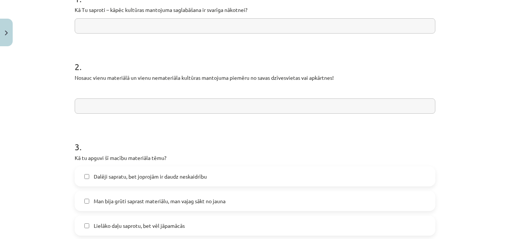
drag, startPoint x: 70, startPoint y: 10, endPoint x: 250, endPoint y: 15, distance: 180.0
click at [249, 15] on div "0 XP Saņemsi Sarežģīts 512 pilda Apraksts Uzdevums Palīdzība 1 . Kā Tu saproti …" at bounding box center [255, 162] width 370 height 560
click at [181, 22] on input "text" at bounding box center [255, 25] width 361 height 15
paste input "**********"
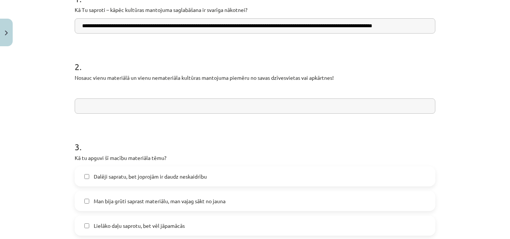
scroll to position [0, 10]
type input "**********"
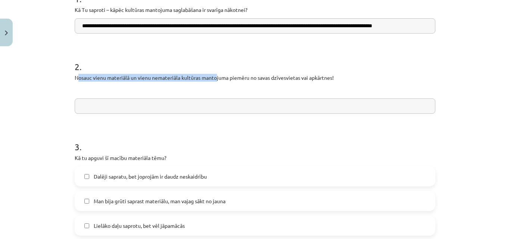
drag, startPoint x: 75, startPoint y: 77, endPoint x: 215, endPoint y: 80, distance: 140.4
click at [215, 80] on p "Nosauc vienu materiālā un vienu nemateriāla kultūras mantojuma piemēru no savas…" at bounding box center [255, 78] width 361 height 8
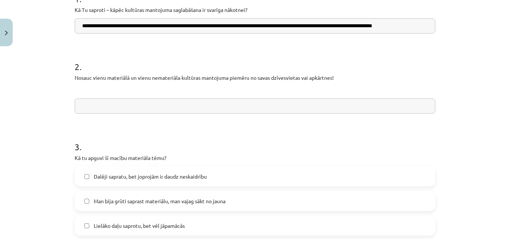
click at [164, 91] on p at bounding box center [255, 90] width 361 height 8
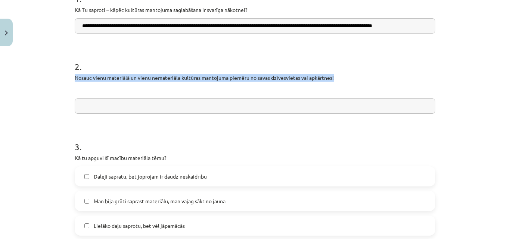
drag, startPoint x: 71, startPoint y: 74, endPoint x: 348, endPoint y: 81, distance: 277.4
click at [348, 81] on div "**********" at bounding box center [255, 119] width 510 height 239
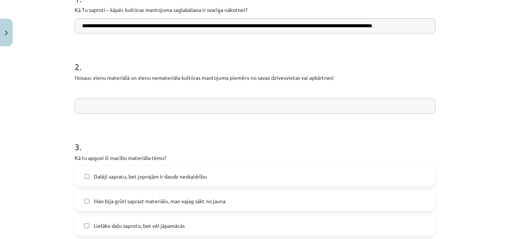
click at [161, 106] on input "text" at bounding box center [255, 106] width 361 height 15
paste input "**********"
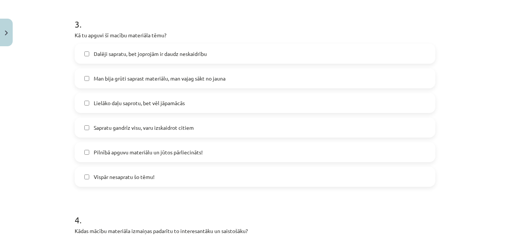
scroll to position [317, 0]
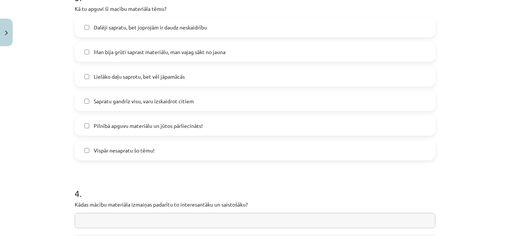
type input "**********"
click at [190, 78] on label "Lielāko daļu saprotu, bet vēl jāpamācās" at bounding box center [254, 76] width 359 height 19
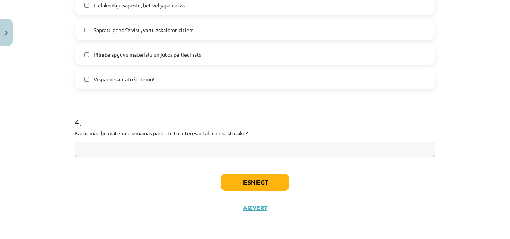
drag, startPoint x: 71, startPoint y: 133, endPoint x: 254, endPoint y: 138, distance: 183.0
click at [38, 95] on div "**********" at bounding box center [255, 119] width 510 height 239
click at [246, 143] on input "text" at bounding box center [255, 149] width 361 height 15
paste input "**********"
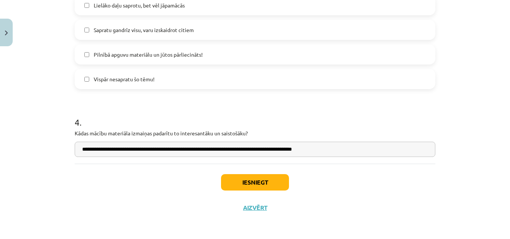
type input "**********"
click at [252, 182] on button "Iesniegt" at bounding box center [255, 182] width 68 height 16
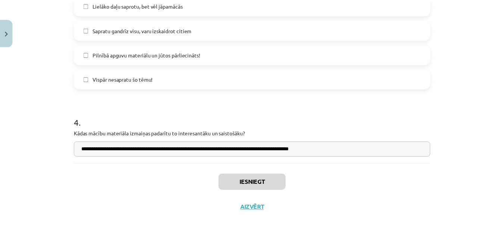
scroll to position [591, 0]
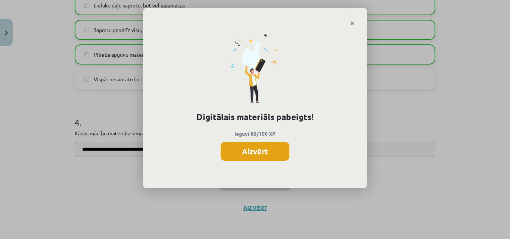
click at [266, 155] on button "Aizvērt" at bounding box center [255, 151] width 69 height 19
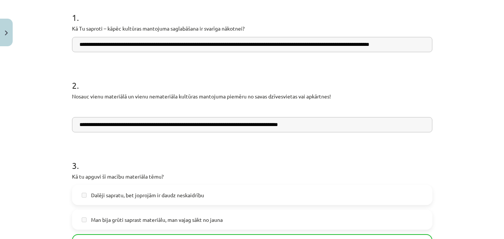
scroll to position [389, 0]
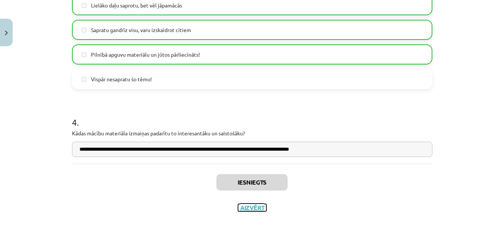
click at [244, 210] on button "Aizvērt" at bounding box center [252, 207] width 28 height 7
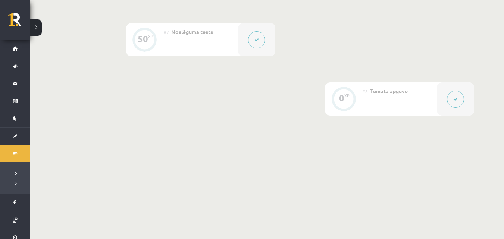
scroll to position [591, 0]
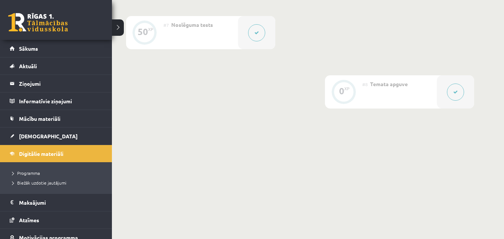
click at [16, 24] on link at bounding box center [38, 22] width 60 height 19
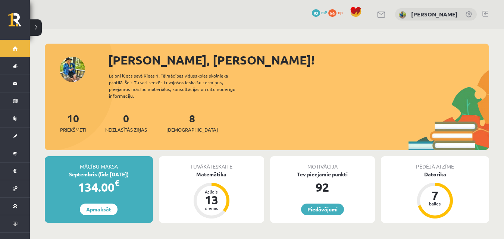
click at [35, 22] on button at bounding box center [36, 27] width 12 height 16
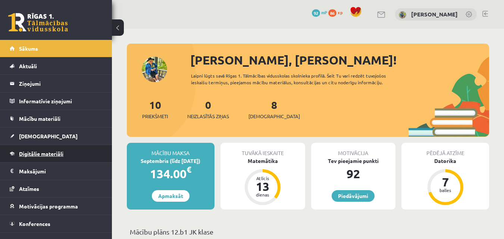
click at [41, 156] on span "Digitālie materiāli" at bounding box center [41, 153] width 44 height 7
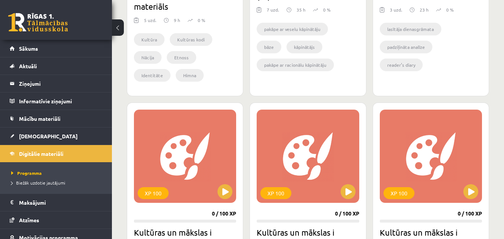
scroll to position [373, 0]
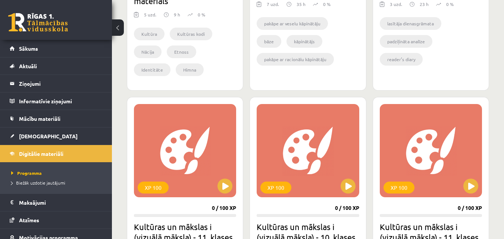
click at [121, 25] on button at bounding box center [118, 27] width 12 height 16
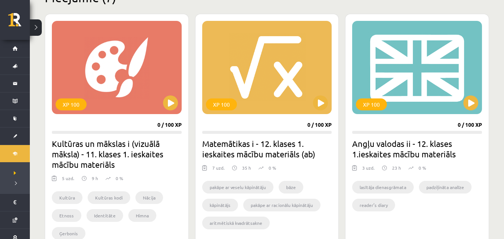
scroll to position [149, 0]
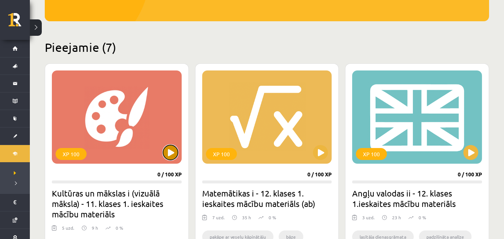
click at [172, 148] on button at bounding box center [170, 152] width 15 height 15
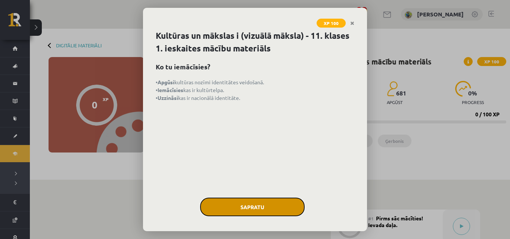
click at [278, 200] on button "Sapratu" at bounding box center [252, 207] width 105 height 19
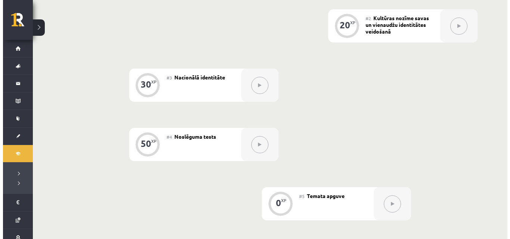
scroll to position [110, 0]
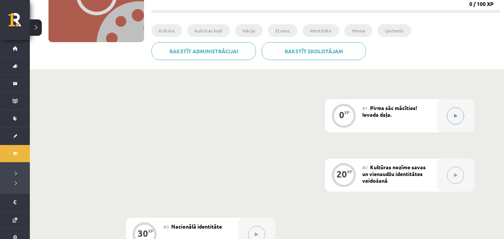
click at [452, 117] on button at bounding box center [455, 115] width 17 height 17
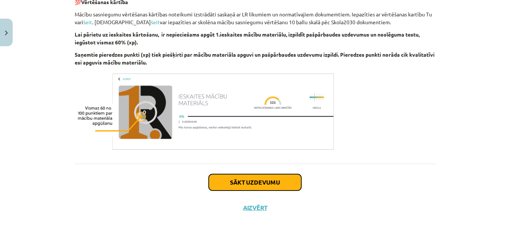
click at [253, 179] on button "Sākt uzdevumu" at bounding box center [255, 182] width 93 height 16
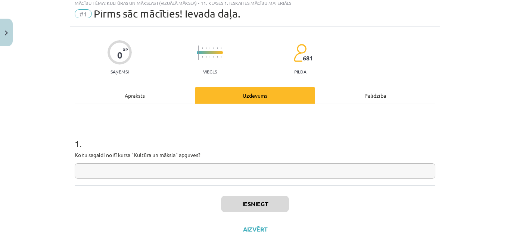
scroll to position [19, 0]
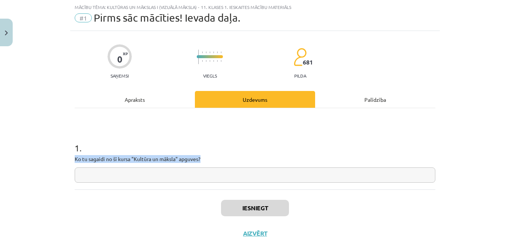
drag, startPoint x: 71, startPoint y: 156, endPoint x: 222, endPoint y: 155, distance: 151.2
click at [222, 155] on div "0 XP Saņemsi Viegls 681 pilda Apraksts Uzdevums Palīdzība 1 . Ko tu sagaidi no …" at bounding box center [255, 138] width 370 height 215
copy p "Ko tu sagaidi no šī kursa "Kultūra un māksla" apguves?"
click at [25, 74] on div "Mācību tēma: Kultūras un mākslas i (vizuālā māksla) - 11. klases 1. ieskaites m…" at bounding box center [255, 119] width 510 height 239
click at [218, 176] on input "text" at bounding box center [255, 175] width 361 height 15
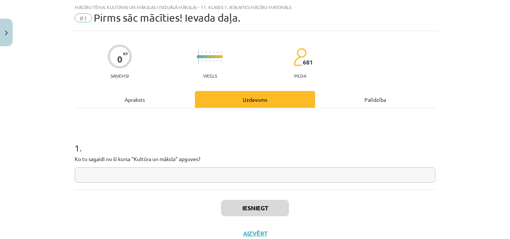
paste input "**********"
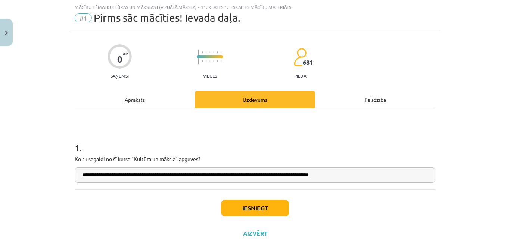
type input "**********"
click at [250, 202] on button "Iesniegt" at bounding box center [255, 208] width 68 height 16
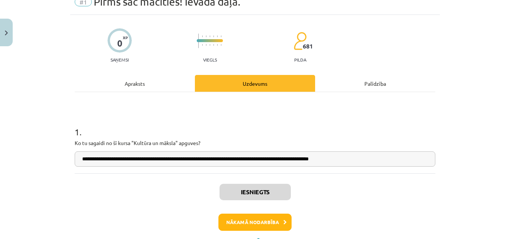
scroll to position [56, 0]
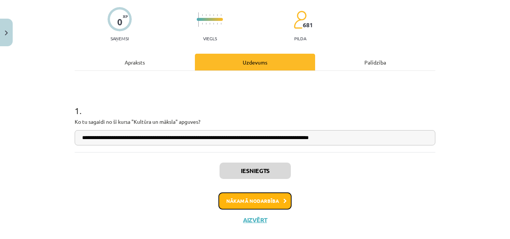
click at [263, 202] on button "Nākamā nodarbība" at bounding box center [254, 201] width 73 height 17
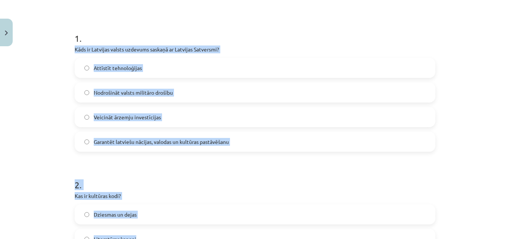
scroll to position [143, 0]
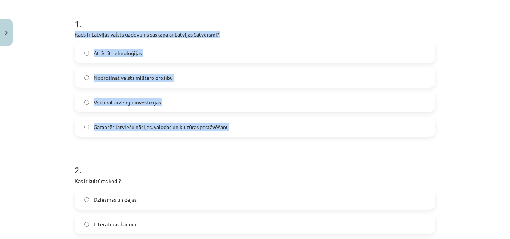
drag, startPoint x: 70, startPoint y: 158, endPoint x: 237, endPoint y: 127, distance: 170.1
copy div "Kāds ir Latvijas valsts uzdevums saskaņā ar Latvijas Satversmi? Attīstīt tehnol…"
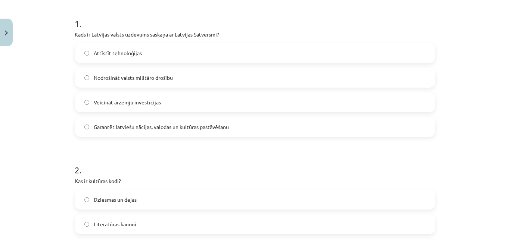
click at [143, 11] on h1 "1 ." at bounding box center [255, 16] width 361 height 23
click at [131, 123] on span "Garantēt latviešu nācijas, valodas un kultūras pastāvēšanu" at bounding box center [161, 127] width 135 height 8
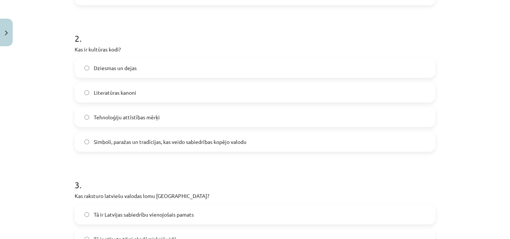
scroll to position [293, 0]
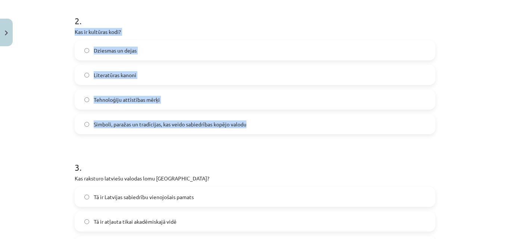
drag, startPoint x: 72, startPoint y: 30, endPoint x: 264, endPoint y: 131, distance: 216.4
click at [264, 131] on div "2 . Kas ir kultūras kodi? Dziesmas un dejas Literatūras kanoni Tehnoloģiju attī…" at bounding box center [255, 69] width 361 height 132
copy div "Kas ir kultūras kodi? Dziesmas un dejas Literatūras kanoni Tehnoloģiju attīstīb…"
click at [44, 115] on div "Mācību tēma: Kultūras un mākslas i (vizuālā māksla) - 11. klases 1. ieskaites m…" at bounding box center [255, 119] width 510 height 239
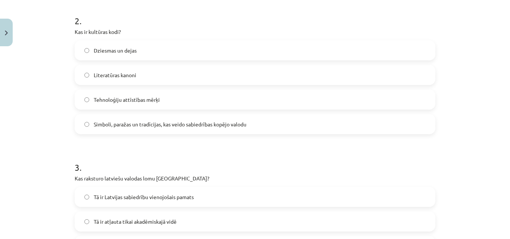
click at [118, 123] on span "Simboli, paražas un tradīcijas, kas veido sabiedrības kopējo valodu" at bounding box center [170, 125] width 153 height 8
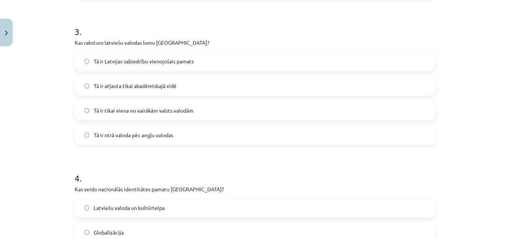
scroll to position [442, 0]
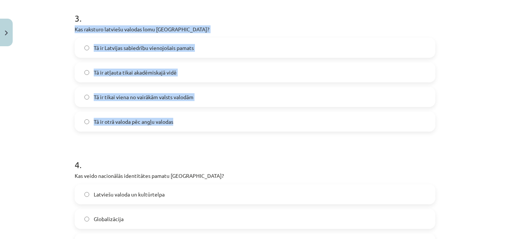
drag, startPoint x: 71, startPoint y: 27, endPoint x: 210, endPoint y: 66, distance: 144.3
copy div "Kas raksturo latviešu valodas lomu Latvijā? Tā ir Latvijas sabiedrību vienojoša…"
drag, startPoint x: 32, startPoint y: 65, endPoint x: 83, endPoint y: 6, distance: 78.9
click at [32, 64] on div "Mācību tēma: Kultūras un mākslas i (vizuālā māksla) - 11. klases 1. ieskaites m…" at bounding box center [255, 119] width 510 height 239
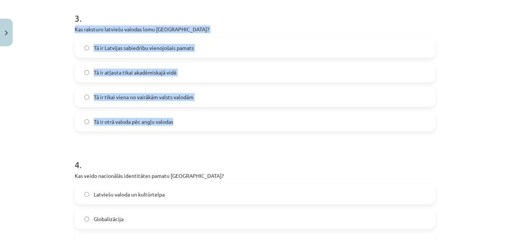
click at [41, 93] on div "Mācību tēma: Kultūras un mākslas i (vizuālā māksla) - 11. klases 1. ieskaites m…" at bounding box center [255, 119] width 510 height 239
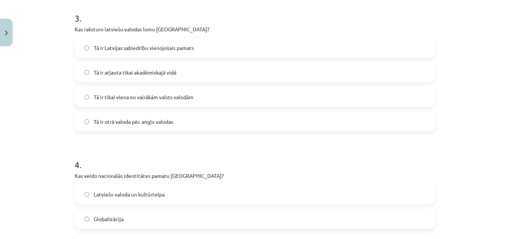
click at [140, 50] on span "Tā ir Latvijas sabiedrību vienojošais pamats" at bounding box center [144, 48] width 100 height 8
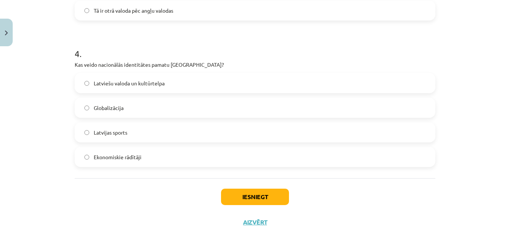
scroll to position [554, 0]
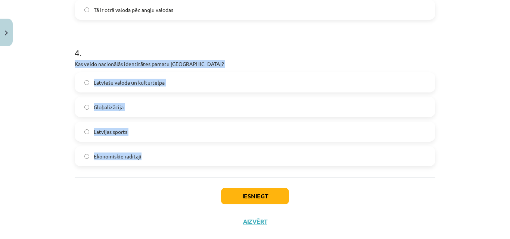
drag, startPoint x: 70, startPoint y: 63, endPoint x: 225, endPoint y: 170, distance: 188.1
copy div "Kas veido nacionālās identitātes pamatu Latvijā? Latviešu valoda un kultūrtelpa…"
click at [40, 70] on div "Mācību tēma: Kultūras un mākslas i (vizuālā māksla) - 11. klases 1. ieskaites m…" at bounding box center [255, 119] width 510 height 239
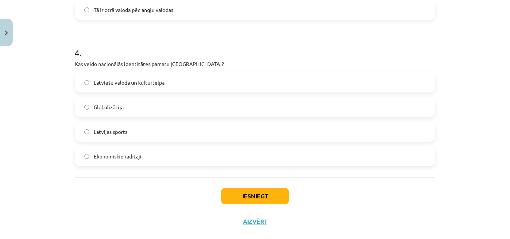
click at [195, 80] on label "Latviešu valoda un kultūrtelpa" at bounding box center [254, 82] width 359 height 19
click at [248, 204] on button "Iesniegt" at bounding box center [255, 196] width 68 height 16
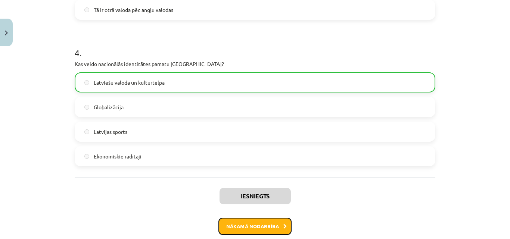
click at [261, 224] on button "Nākamā nodarbība" at bounding box center [254, 226] width 73 height 17
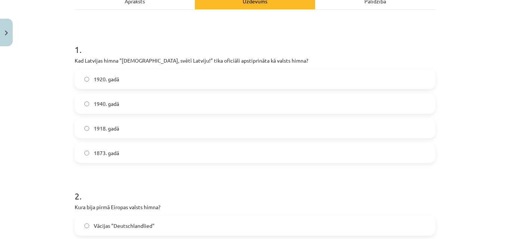
scroll to position [131, 0]
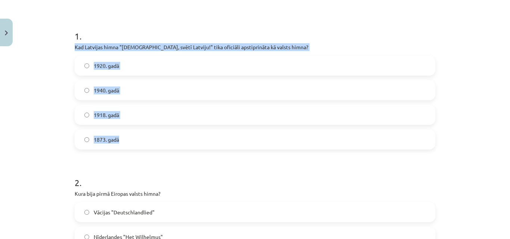
drag, startPoint x: 66, startPoint y: 42, endPoint x: 156, endPoint y: 148, distance: 138.3
click at [156, 148] on div "Mācību tēma: Kultūras un mākslas i (vizuālā māksla) - 11. klases 1. ieskaites m…" at bounding box center [255, 119] width 510 height 239
click at [156, 148] on label "1873. gadā" at bounding box center [254, 139] width 359 height 19
drag, startPoint x: 59, startPoint y: 46, endPoint x: 165, endPoint y: 159, distance: 154.7
click at [165, 159] on div "Mācību tēma: Kultūras un mākslas i (vizuālā māksla) - 11. klases 1. ieskaites m…" at bounding box center [255, 119] width 510 height 239
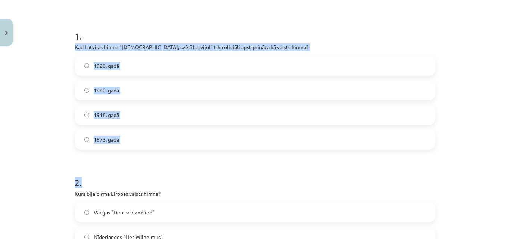
drag, startPoint x: 71, startPoint y: 46, endPoint x: 152, endPoint y: 137, distance: 121.6
copy div "Kad Latvijas himna "Dievs, svētī Latviju!" tika oficiāli apstiprināta kā valsts…"
click at [118, 68] on label "1920. gadā" at bounding box center [254, 65] width 359 height 19
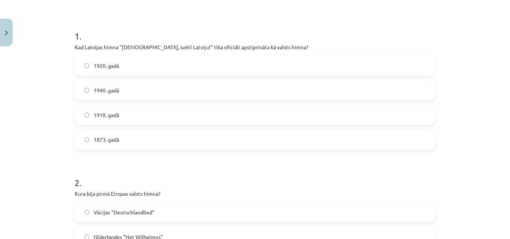
click at [168, 166] on h1 "2 ." at bounding box center [255, 176] width 361 height 23
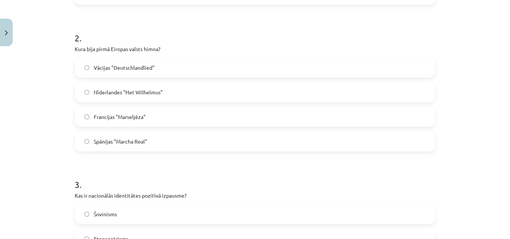
scroll to position [280, 0]
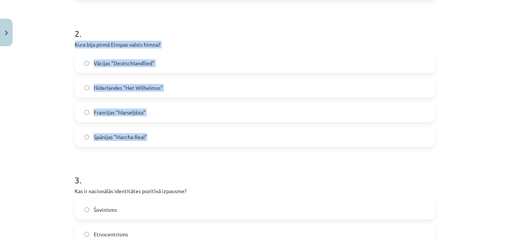
drag, startPoint x: 70, startPoint y: 45, endPoint x: 171, endPoint y: 141, distance: 139.1
copy div "Kura bija pirmā Eiropas valsts himna? Vācijas "Deutschlandlied" Nīderlandes "He…"
click at [44, 65] on div "Mācību tēma: Kultūras un mākslas i (vizuālā māksla) - 11. klases 1. ieskaites m…" at bounding box center [255, 119] width 510 height 239
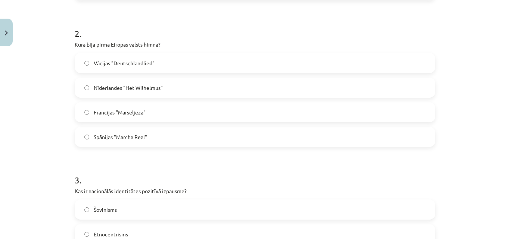
click at [111, 88] on span "Nīderlandes "Het Wilhelmus"" at bounding box center [128, 88] width 69 height 8
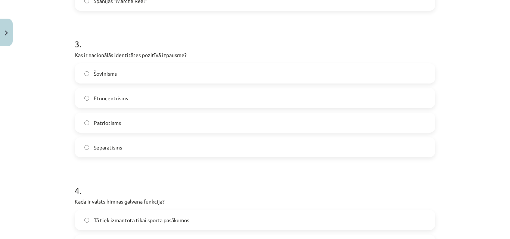
scroll to position [429, 0]
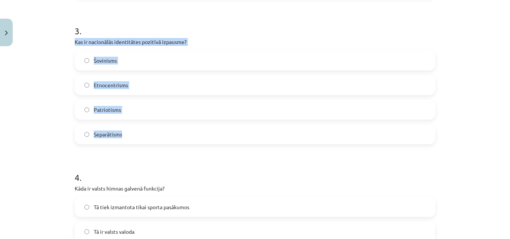
drag, startPoint x: 68, startPoint y: 41, endPoint x: 180, endPoint y: 134, distance: 145.8
click at [180, 134] on div "30 XP Saņemsi Viegls 681 pilda Apraksts Uzdevums Palīdzība 1 . Kad Latvijas him…" at bounding box center [255, 136] width 370 height 1032
copy div "Kas ir nacionālās identitātes pozitīvā izpausme? Šovinisms Etnocentrisms Patrio…"
click at [51, 68] on div "Mācību tēma: Kultūras un mākslas i (vizuālā māksla) - 11. klases 1. ieskaites m…" at bounding box center [255, 119] width 510 height 239
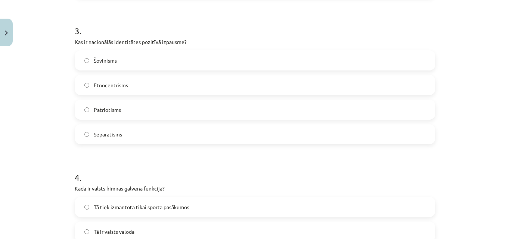
click at [124, 111] on label "Patriotisms" at bounding box center [254, 109] width 359 height 19
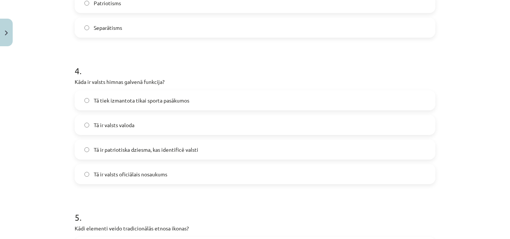
scroll to position [579, 0]
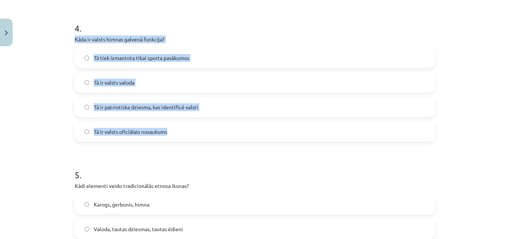
drag, startPoint x: 69, startPoint y: 36, endPoint x: 196, endPoint y: 136, distance: 161.9
copy div "Kāda ir valsts himnas galvenā funkcija? Tā tiek izmantota tikai sporta pasākumo…"
click at [37, 112] on div "Mācību tēma: Kultūras un mākslas i (vizuālā māksla) - 11. klases 1. ieskaites m…" at bounding box center [255, 119] width 510 height 239
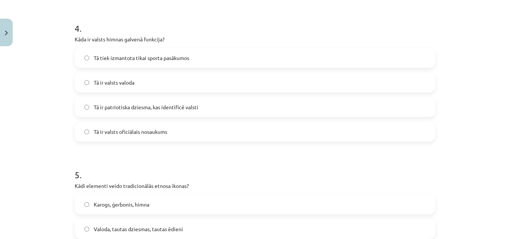
click at [118, 110] on span "Tā ir patriotiska dziesma, kas identificē valsti" at bounding box center [146, 107] width 105 height 8
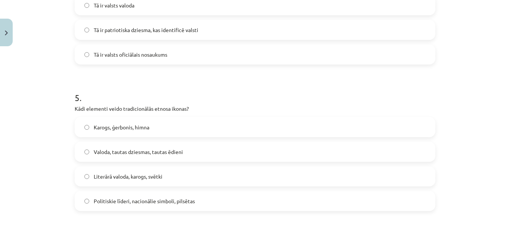
scroll to position [728, 0]
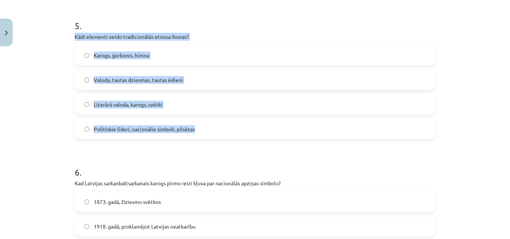
drag, startPoint x: 71, startPoint y: 35, endPoint x: 210, endPoint y: 133, distance: 170.4
copy div "Kādi elementi veido tradicionālās etnosa ikonas? Karogs, ģerbonis, himna Valoda…"
click at [22, 109] on div "Mācību tēma: Kultūras un mākslas i (vizuālā māksla) - 11. klases 1. ieskaites m…" at bounding box center [255, 119] width 510 height 239
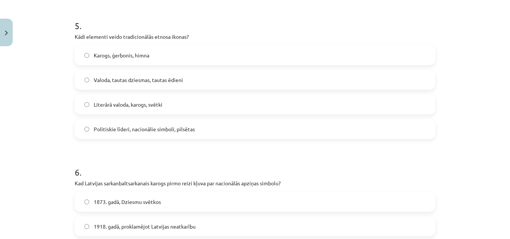
click at [151, 53] on label "Karogs, ģerbonis, himna" at bounding box center [254, 55] width 359 height 19
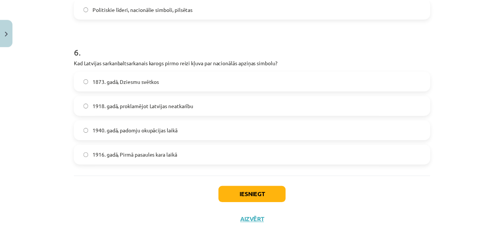
scroll to position [861, 0]
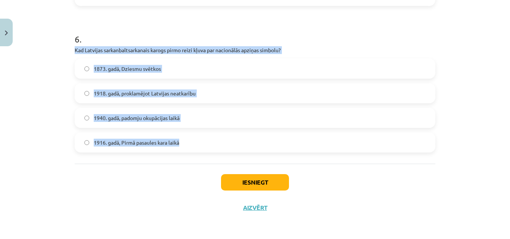
drag, startPoint x: 70, startPoint y: 49, endPoint x: 202, endPoint y: 154, distance: 168.4
click at [62, 74] on div "Mācību tēma: Kultūras un mākslas i (vizuālā māksla) - 11. klases 1. ieskaites m…" at bounding box center [255, 119] width 510 height 239
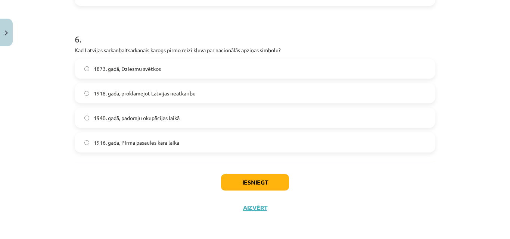
click at [122, 65] on span "1873. gadā, Dziesmu svētkos" at bounding box center [127, 69] width 67 height 8
click at [261, 177] on button "Iesniegt" at bounding box center [255, 182] width 68 height 16
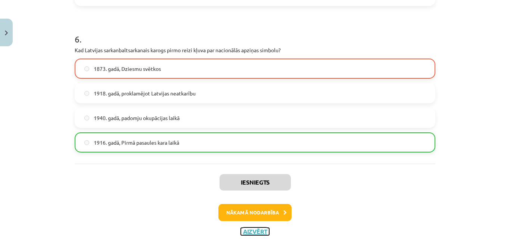
click at [258, 228] on button "Aizvērt" at bounding box center [255, 231] width 28 height 7
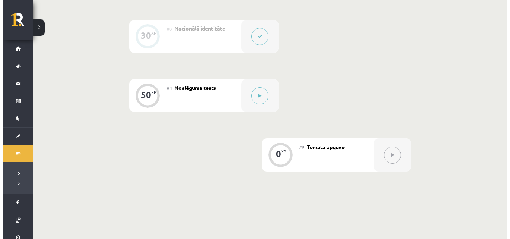
scroll to position [298, 0]
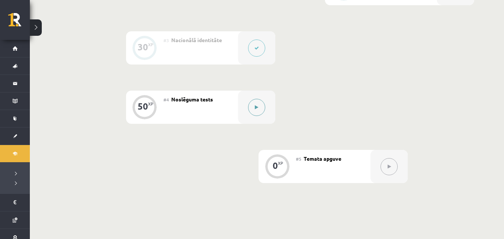
click at [256, 109] on icon at bounding box center [256, 107] width 3 height 4
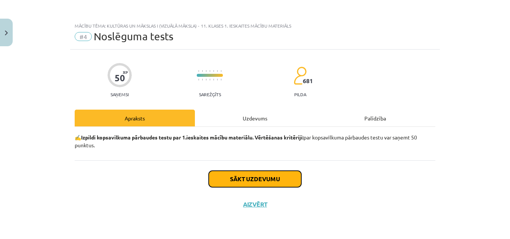
click at [265, 177] on button "Sākt uzdevumu" at bounding box center [255, 179] width 93 height 16
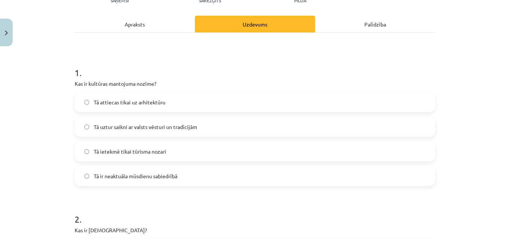
scroll to position [112, 0]
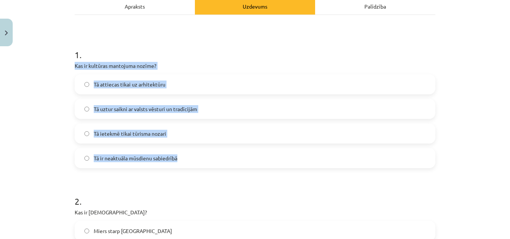
drag, startPoint x: 70, startPoint y: 62, endPoint x: 156, endPoint y: 100, distance: 94.3
click at [44, 113] on div "Mācību tēma: Kultūras un mākslas i (vizuālā māksla) - 11. klases 1. ieskaites m…" at bounding box center [255, 119] width 510 height 239
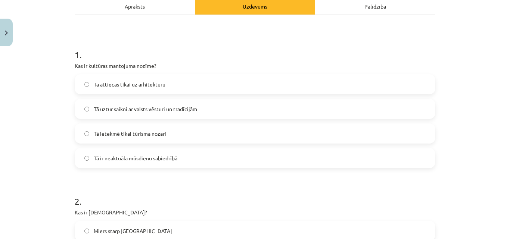
click at [126, 111] on span "Tā uztur saikni ar valsts vēsturi un tradīcijām" at bounding box center [145, 109] width 103 height 8
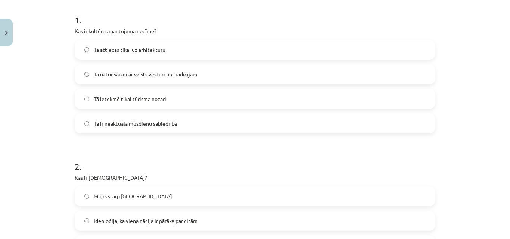
scroll to position [261, 0]
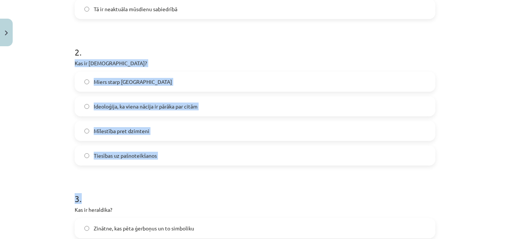
drag, startPoint x: 69, startPoint y: 64, endPoint x: 165, endPoint y: 164, distance: 138.6
click at [52, 93] on div "Mācību tēma: Kultūras un mākslas i (vizuālā māksla) - 11. klases 1. ieskaites m…" at bounding box center [255, 119] width 510 height 239
drag, startPoint x: 72, startPoint y: 62, endPoint x: 171, endPoint y: 160, distance: 139.4
click at [171, 160] on div "2 . Kas ir šovinisms? Miers starp nācijām Ideoloģija, ka viena nācija ir pārāka…" at bounding box center [255, 100] width 361 height 132
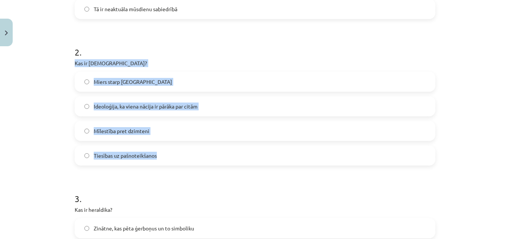
click at [50, 67] on div "Mācību tēma: Kultūras un mākslas i (vizuālā māksla) - 11. klases 1. ieskaites m…" at bounding box center [255, 119] width 510 height 239
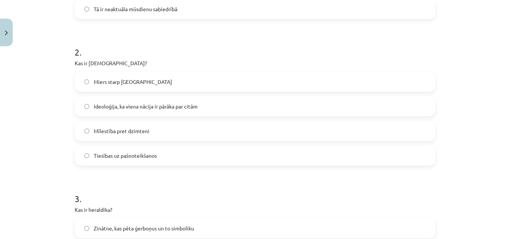
click at [240, 103] on label "Ideoloģija, ka viena nācija ir pārāka par citām" at bounding box center [254, 106] width 359 height 19
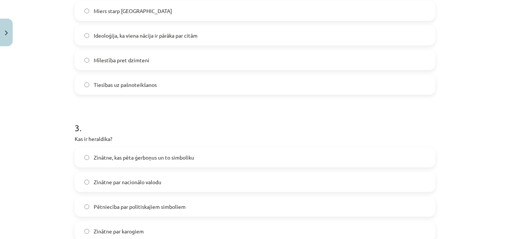
scroll to position [411, 0]
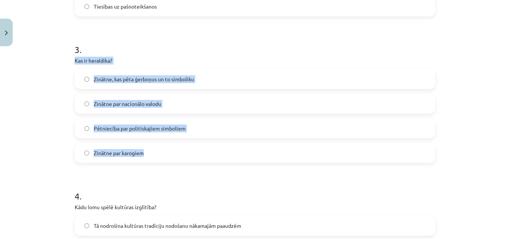
drag, startPoint x: 71, startPoint y: 59, endPoint x: 186, endPoint y: 162, distance: 154.1
click at [48, 64] on div "Mācību tēma: Kultūras un mākslas i (vizuālā māksla) - 11. klases 1. ieskaites m…" at bounding box center [255, 119] width 510 height 239
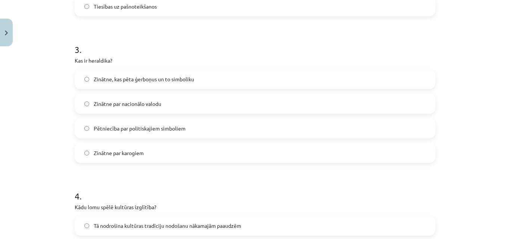
click at [181, 82] on span "Zinātne, kas pēta ģerboņus un to simboliku" at bounding box center [144, 79] width 100 height 8
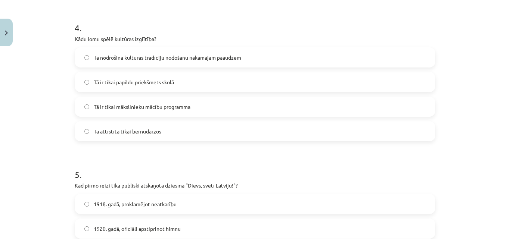
scroll to position [597, 0]
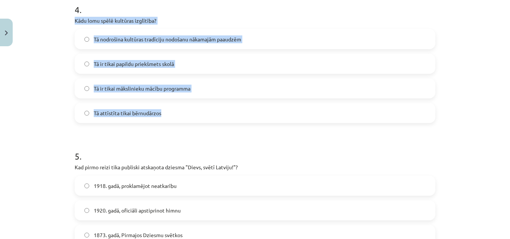
drag, startPoint x: 71, startPoint y: 19, endPoint x: 213, endPoint y: 116, distance: 171.6
click at [43, 27] on div "Mācību tēma: Kultūras un mākslas i (vizuālā māksla) - 11. klases 1. ieskaites m…" at bounding box center [255, 119] width 510 height 239
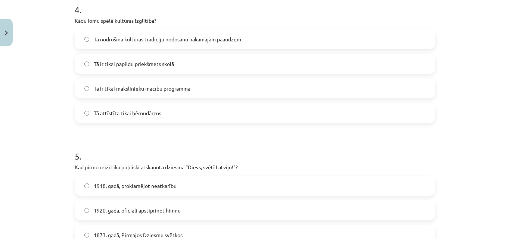
click at [172, 42] on span "Tā nodrošina kultūras tradīciju nodošanu nākamajām paaudzēm" at bounding box center [167, 39] width 147 height 8
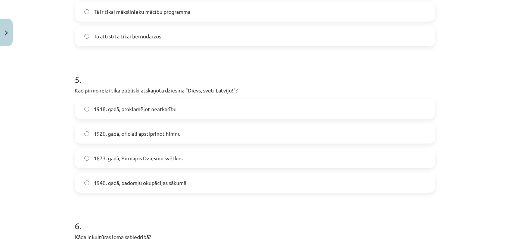
scroll to position [709, 0]
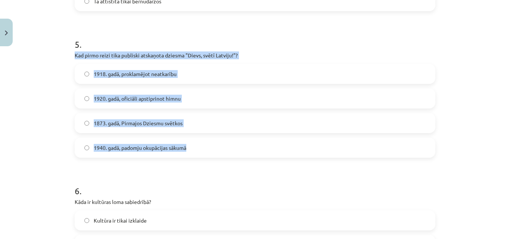
drag, startPoint x: 90, startPoint y: 55, endPoint x: 194, endPoint y: 121, distance: 123.0
click at [199, 154] on div "50 XP Saņemsi Sarežģīts 681 pilda Apraksts Uzdevums Palīdzība 1 . Kas ir kultūr…" at bounding box center [255, 149] width 370 height 1619
click at [38, 71] on div "Mācību tēma: Kultūras un mākslas i (vizuālā māksla) - 11. klases 1. ieskaites m…" at bounding box center [255, 119] width 510 height 239
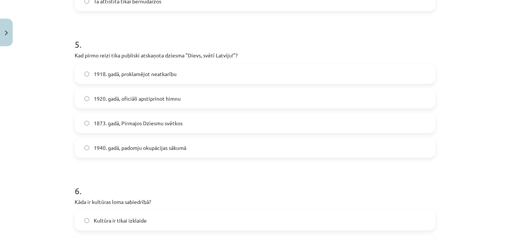
click at [139, 124] on span "1873. gadā, Pirmajos Dziesmu svētkos" at bounding box center [138, 123] width 89 height 8
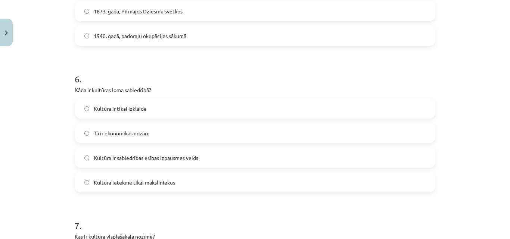
scroll to position [859, 0]
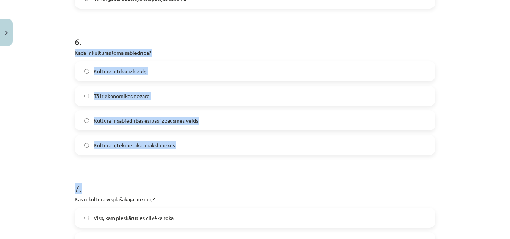
drag, startPoint x: 87, startPoint y: 53, endPoint x: 203, endPoint y: 156, distance: 156.0
click at [203, 156] on div "Mācību tēma: Kultūras un mākslas i (vizuālā māksla) - 11. klases 1. ieskaites m…" at bounding box center [255, 119] width 510 height 239
drag, startPoint x: 135, startPoint y: 49, endPoint x: 41, endPoint y: 87, distance: 101.1
click at [25, 96] on div "Mācību tēma: Kultūras un mākslas i (vizuālā māksla) - 11. klases 1. ieskaites m…" at bounding box center [255, 119] width 510 height 239
drag, startPoint x: 69, startPoint y: 52, endPoint x: 188, endPoint y: 140, distance: 148.0
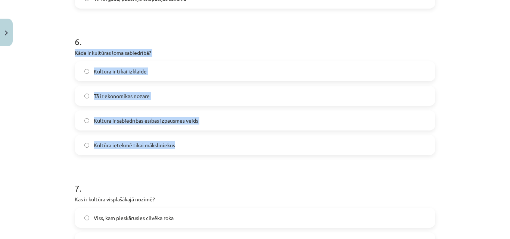
click at [188, 140] on div "50 XP Saņemsi Sarežģīts 681 pilda Apraksts Uzdevums Palīdzība 1 . Kas ir kultūr…" at bounding box center [255, 0] width 370 height 1619
click at [38, 54] on div "Mācību tēma: Kultūras un mākslas i (vizuālā māksla) - 11. klases 1. ieskaites m…" at bounding box center [255, 119] width 510 height 239
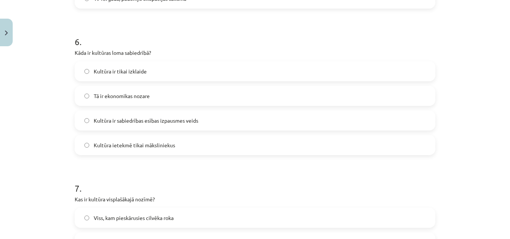
click at [132, 118] on span "Kultūra ir sabiedrības esības izpausmes veids" at bounding box center [146, 121] width 105 height 8
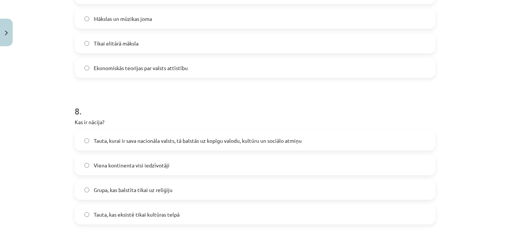
scroll to position [1045, 0]
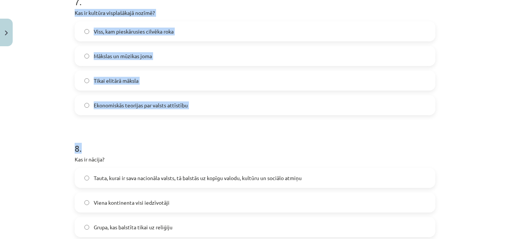
drag, startPoint x: 69, startPoint y: 10, endPoint x: 219, endPoint y: 116, distance: 184.5
click at [38, 72] on div "Mācību tēma: Kultūras un mākslas i (vizuālā māksla) - 11. klases 1. ieskaites m…" at bounding box center [255, 119] width 510 height 239
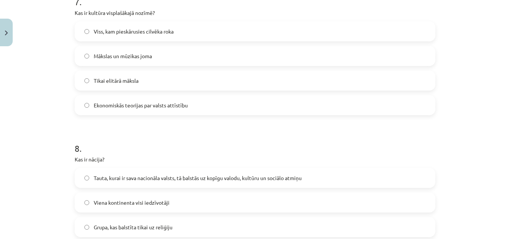
click at [122, 31] on span "Viss, kam pieskārusies cilvēka roka" at bounding box center [134, 32] width 80 height 8
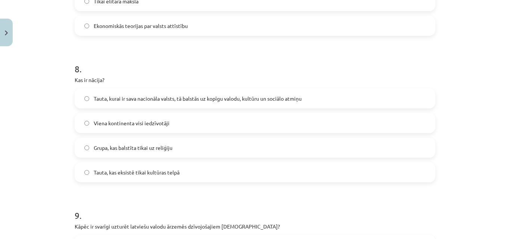
scroll to position [1157, 0]
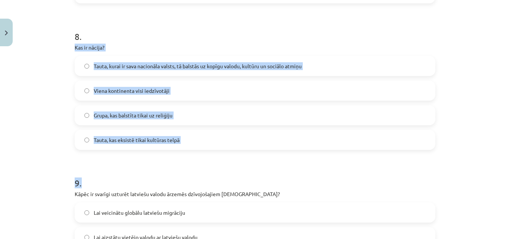
drag, startPoint x: 66, startPoint y: 48, endPoint x: 216, endPoint y: 152, distance: 182.2
click at [216, 153] on div "Mācību tēma: Kultūras un mākslas i (vizuālā māksla) - 11. klases 1. ieskaites m…" at bounding box center [255, 119] width 510 height 239
click at [20, 82] on div "Mācību tēma: Kultūras un mākslas i (vizuālā māksla) - 11. klases 1. ieskaites m…" at bounding box center [255, 119] width 510 height 239
drag, startPoint x: 69, startPoint y: 46, endPoint x: 208, endPoint y: 144, distance: 170.2
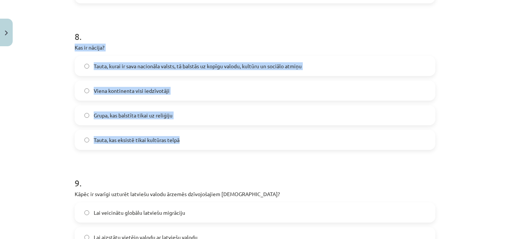
click at [47, 73] on div "Mācību tēma: Kultūras un mākslas i (vizuālā māksla) - 11. klases 1. ieskaites m…" at bounding box center [255, 119] width 510 height 239
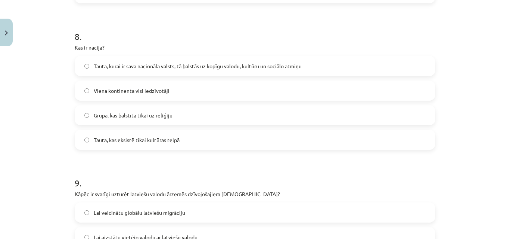
click at [125, 67] on span "Tauta, kurai ir sava nacionāla valsts, tā balstās uz kopīgu valodu, kultūru un …" at bounding box center [198, 66] width 208 height 8
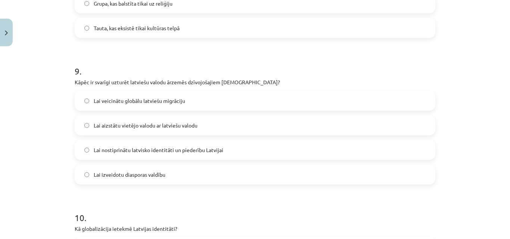
scroll to position [1306, 0]
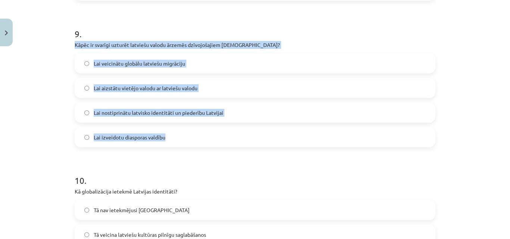
drag, startPoint x: 71, startPoint y: 45, endPoint x: 212, endPoint y: 139, distance: 170.2
click at [47, 101] on div "Mācību tēma: Kultūras un mākslas i (vizuālā māksla) - 11. klases 1. ieskaites m…" at bounding box center [255, 119] width 510 height 239
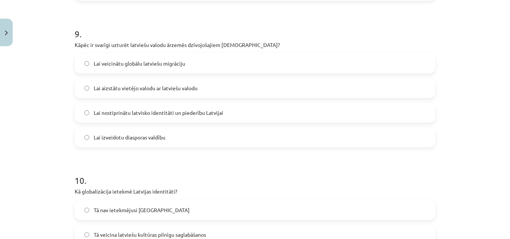
click at [156, 112] on span "Lai nostiprinātu latvisko identitāti un piederību Latvijai" at bounding box center [159, 113] width 130 height 8
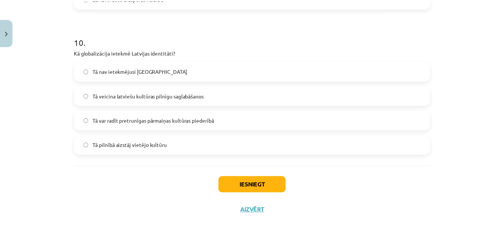
scroll to position [1448, 0]
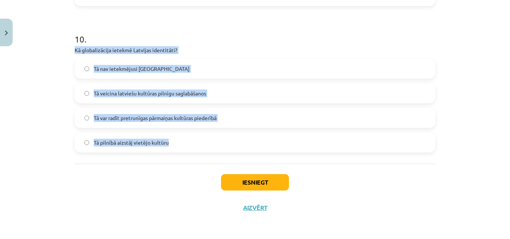
drag, startPoint x: 72, startPoint y: 50, endPoint x: 226, endPoint y: 144, distance: 180.6
click at [226, 144] on div "10 . Kā globalizācija ietekmē Latvijas identitāti? Tā nav ietekmējusi Latviju T…" at bounding box center [255, 87] width 361 height 132
click at [16, 91] on div "Mācību tēma: Kultūras un mākslas i (vizuālā māksla) - 11. klases 1. ieskaites m…" at bounding box center [255, 119] width 510 height 239
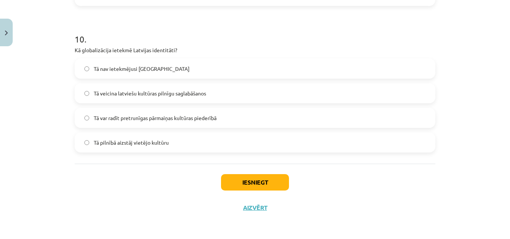
click at [152, 121] on span "Tā var radīt pretrunīgas pārmaiņas kultūras piederībā" at bounding box center [155, 118] width 123 height 8
click at [260, 183] on button "Iesniegt" at bounding box center [255, 182] width 68 height 16
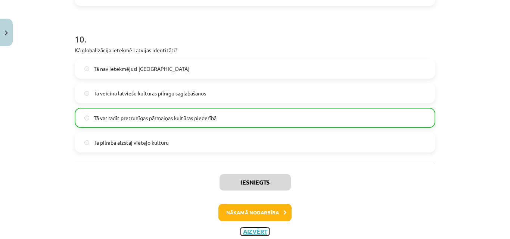
click at [253, 233] on button "Aizvērt" at bounding box center [255, 231] width 28 height 7
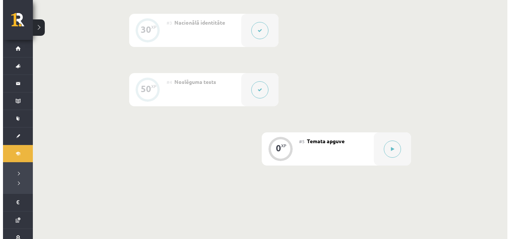
scroll to position [373, 0]
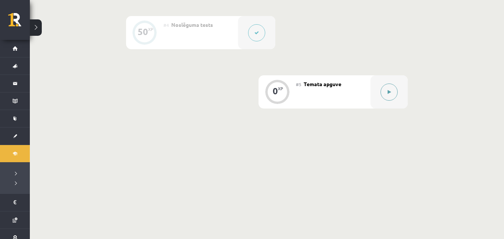
click at [394, 92] on button at bounding box center [389, 92] width 17 height 17
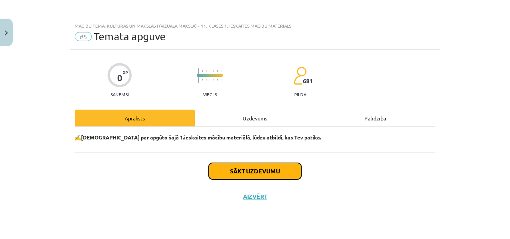
click at [263, 171] on button "Sākt uzdevumu" at bounding box center [255, 171] width 93 height 16
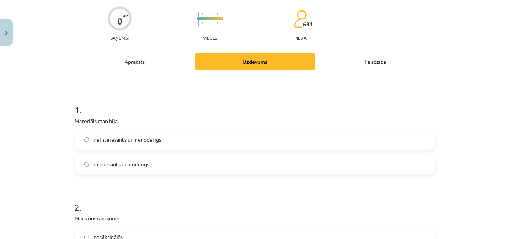
scroll to position [149, 0]
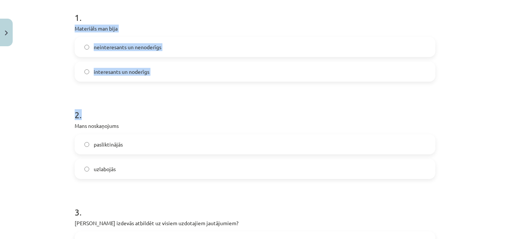
drag, startPoint x: 69, startPoint y: 27, endPoint x: 177, endPoint y: 88, distance: 124.0
drag, startPoint x: 71, startPoint y: 27, endPoint x: 153, endPoint y: 74, distance: 94.6
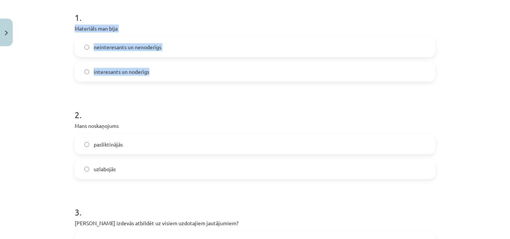
click at [158, 69] on label "interesants un noderīgs" at bounding box center [254, 71] width 359 height 19
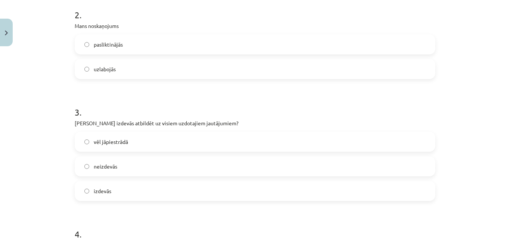
scroll to position [261, 0]
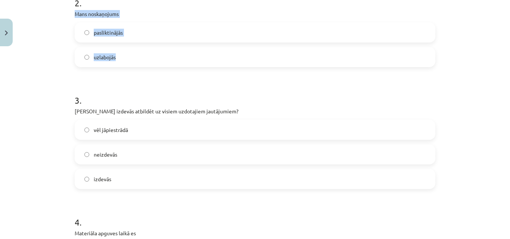
drag, startPoint x: 78, startPoint y: 13, endPoint x: 144, endPoint y: 62, distance: 81.8
click at [144, 62] on div "0 XP Saņemsi Viegls 681 pilda Apraksts Uzdevums Palīdzība 1 . Materiāls man bij…" at bounding box center [255, 227] width 370 height 878
click at [57, 30] on div "Mācību tēma: Kultūras un mākslas i (vizuālā māksla) - 11. klases 1. ieskaites m…" at bounding box center [255, 119] width 510 height 239
click at [125, 57] on label "uzlabojās" at bounding box center [254, 57] width 359 height 19
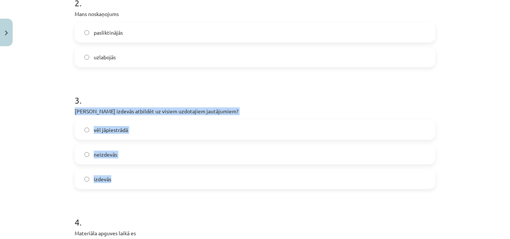
drag, startPoint x: 69, startPoint y: 109, endPoint x: 155, endPoint y: 183, distance: 113.6
click at [155, 183] on div "0 XP Saņemsi Viegls 681 pilda Apraksts Uzdevums Palīdzība 1 . Materiāls man bij…" at bounding box center [255, 227] width 370 height 878
click at [45, 112] on div "Mācību tēma: Kultūras un mākslas i (vizuālā māksla) - 11. klases 1. ieskaites m…" at bounding box center [255, 119] width 510 height 239
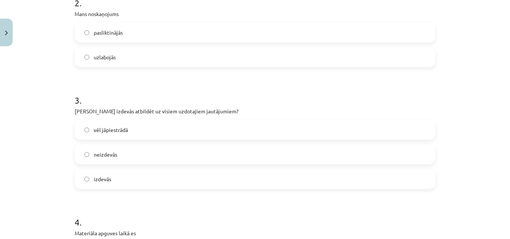
click at [108, 180] on span "izdevās" at bounding box center [103, 179] width 18 height 8
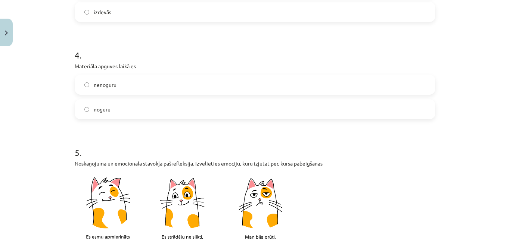
scroll to position [448, 0]
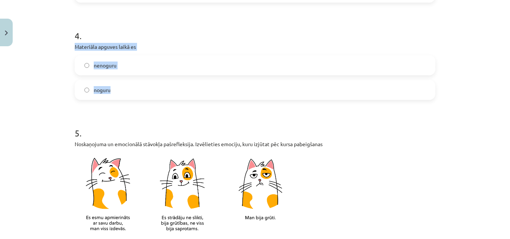
drag, startPoint x: 67, startPoint y: 45, endPoint x: 131, endPoint y: 87, distance: 77.3
click at [131, 87] on div "Mācību tēma: Kultūras un mākslas i (vizuālā māksla) - 11. klases 1. ieskaites m…" at bounding box center [255, 119] width 510 height 239
click at [149, 74] on label "nenoguru" at bounding box center [254, 65] width 359 height 19
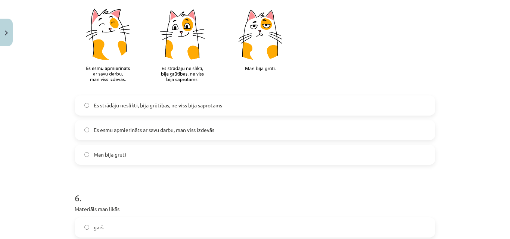
scroll to position [560, 0]
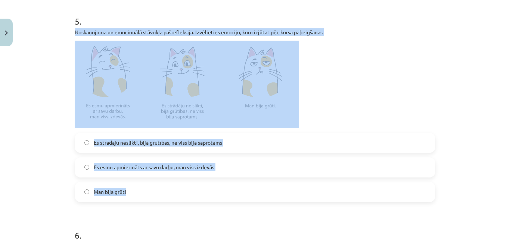
drag, startPoint x: 70, startPoint y: 31, endPoint x: 259, endPoint y: 188, distance: 246.2
click at [40, 67] on div "Mācību tēma: Kultūras un mākslas i (vizuālā māksla) - 11. klases 1. ieskaites m…" at bounding box center [255, 119] width 510 height 239
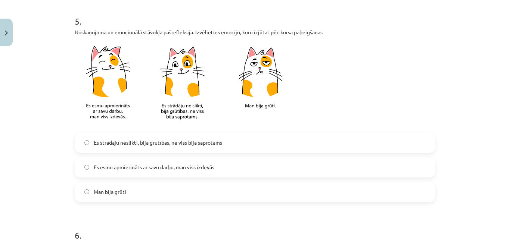
click at [109, 166] on span "Es esmu apmierināts ar savu darbu, man viss izdevās" at bounding box center [154, 167] width 121 height 8
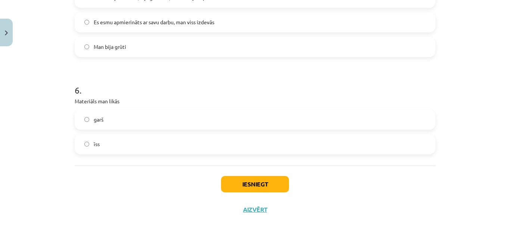
scroll to position [707, 0]
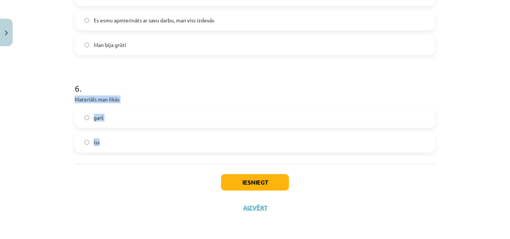
drag, startPoint x: 69, startPoint y: 96, endPoint x: 136, endPoint y: 142, distance: 81.4
click at [143, 84] on h1 "6 ." at bounding box center [255, 81] width 361 height 23
click at [109, 139] on label "īss" at bounding box center [254, 142] width 359 height 19
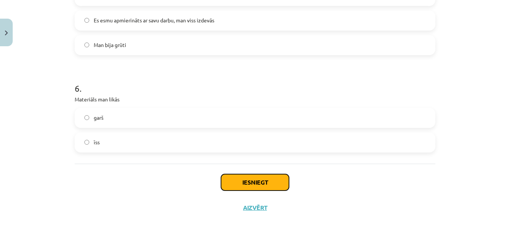
click at [261, 185] on button "Iesniegt" at bounding box center [255, 182] width 68 height 16
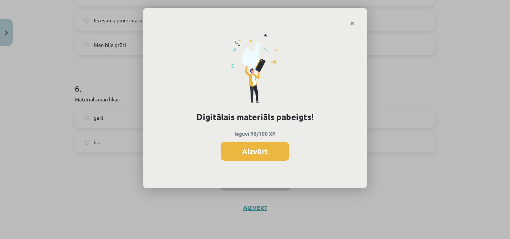
scroll to position [372, 0]
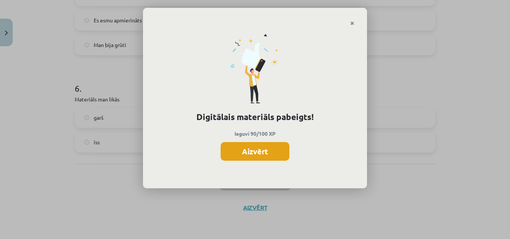
click at [268, 149] on button "Aizvērt" at bounding box center [255, 151] width 69 height 19
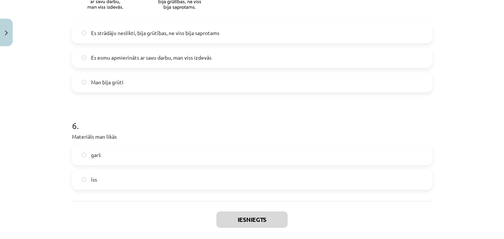
scroll to position [707, 0]
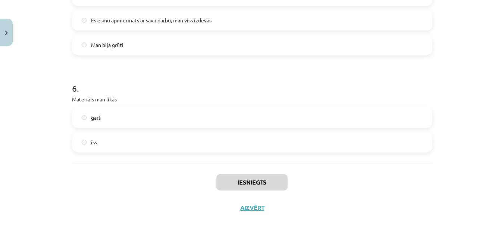
drag, startPoint x: 247, startPoint y: 202, endPoint x: 246, endPoint y: 209, distance: 6.4
click at [246, 206] on div "Iesniegts Aizvērt" at bounding box center [252, 190] width 361 height 52
click at [246, 209] on button "Aizvērt" at bounding box center [252, 207] width 28 height 7
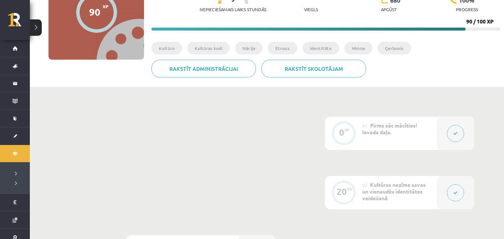
scroll to position [112, 0]
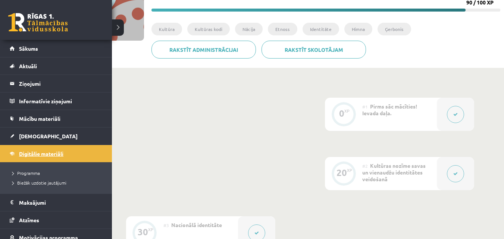
click at [50, 155] on span "Digitālie materiāli" at bounding box center [41, 153] width 44 height 7
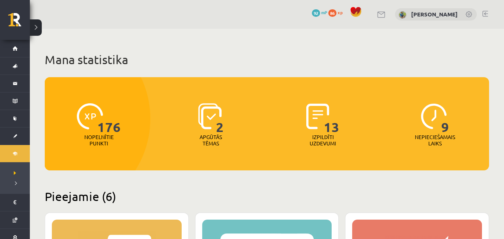
click at [105, 124] on span "176" at bounding box center [109, 118] width 24 height 31
click at [338, 12] on span "xp" at bounding box center [340, 12] width 5 height 6
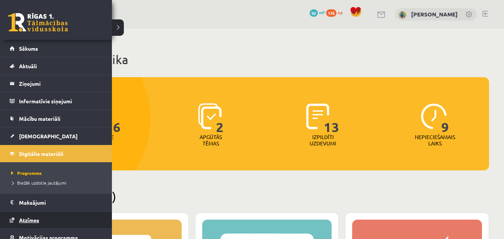
click at [33, 219] on span "Atzīmes" at bounding box center [29, 220] width 20 height 7
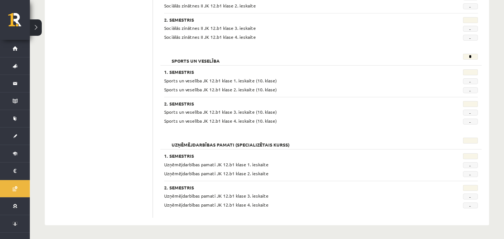
scroll to position [657, 0]
